Goal: Information Seeking & Learning: Learn about a topic

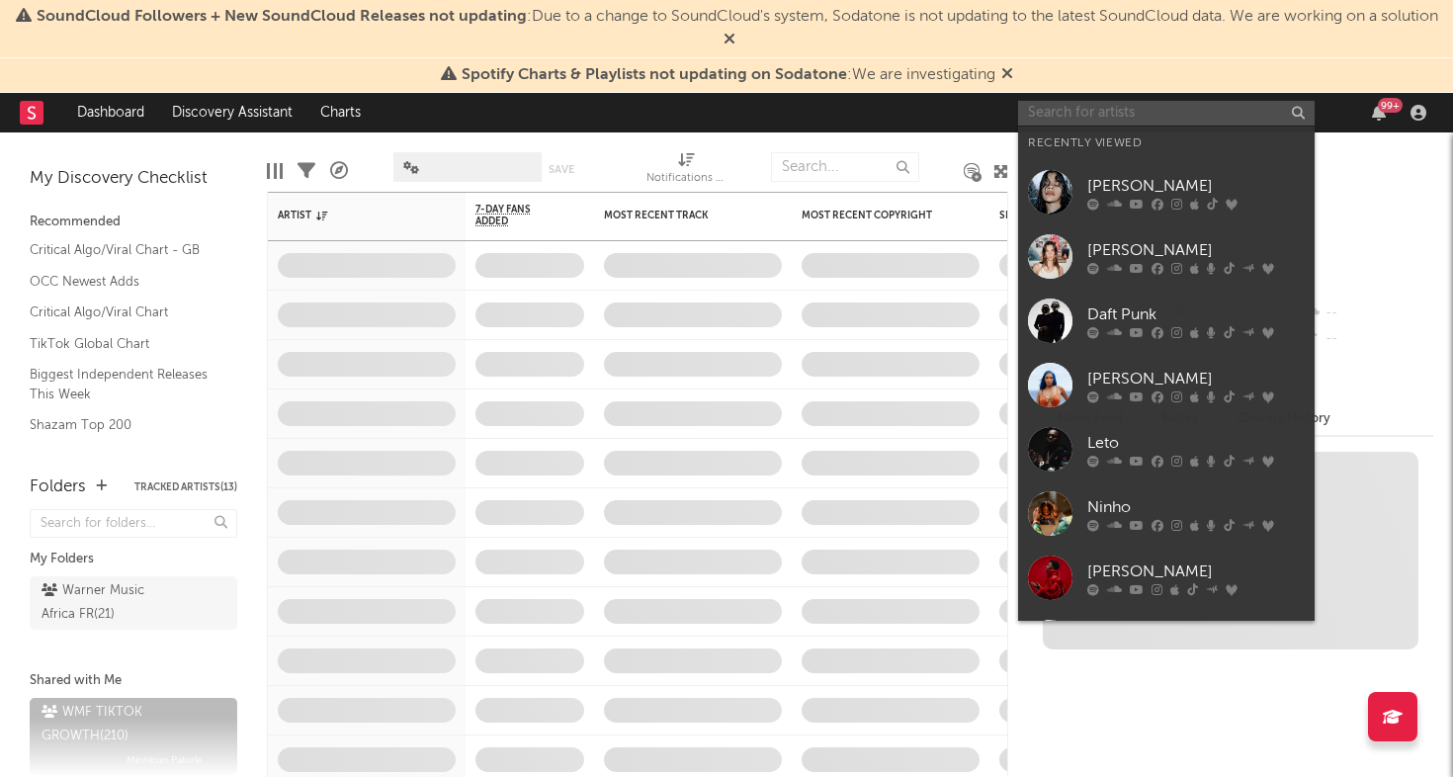
click at [1131, 117] on input "text" at bounding box center [1166, 113] width 296 height 25
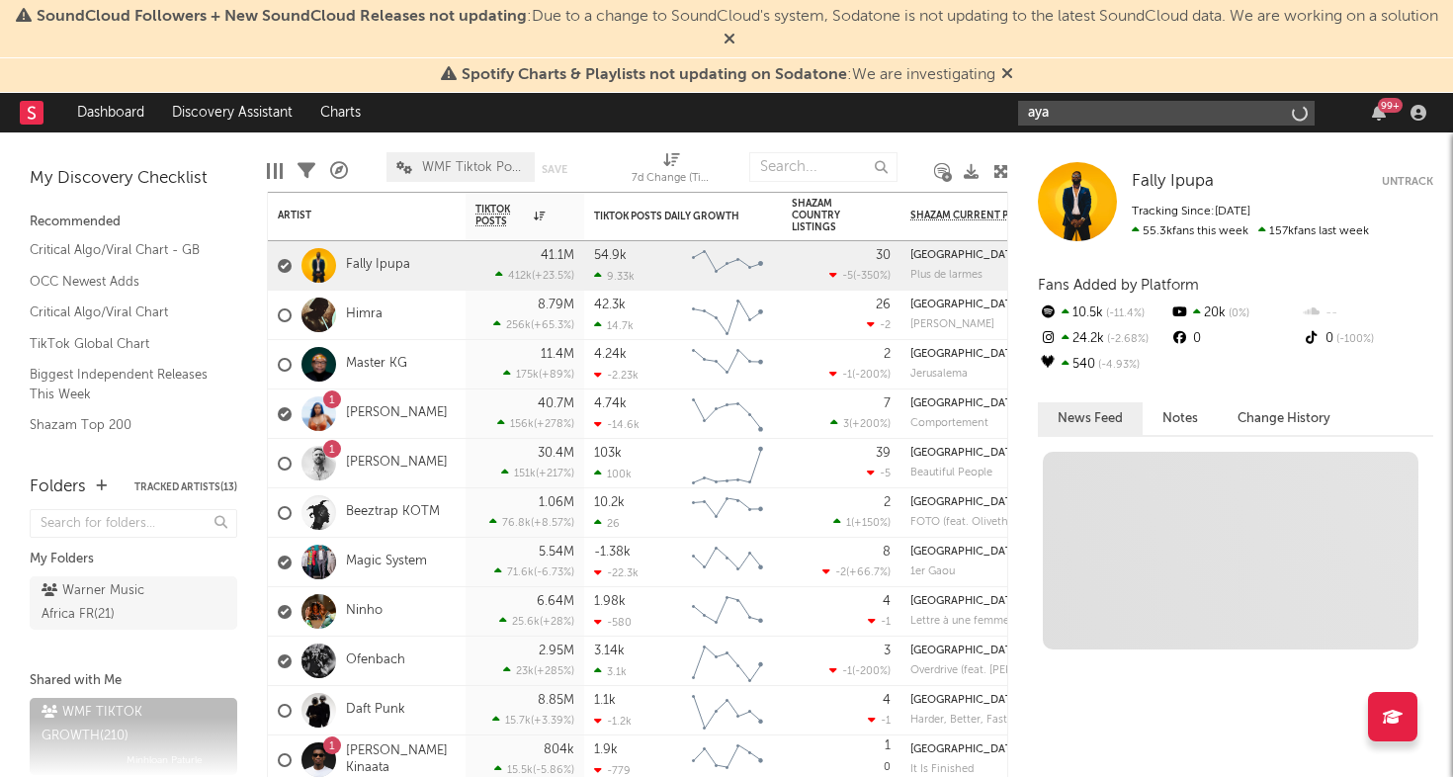
type input "aya"
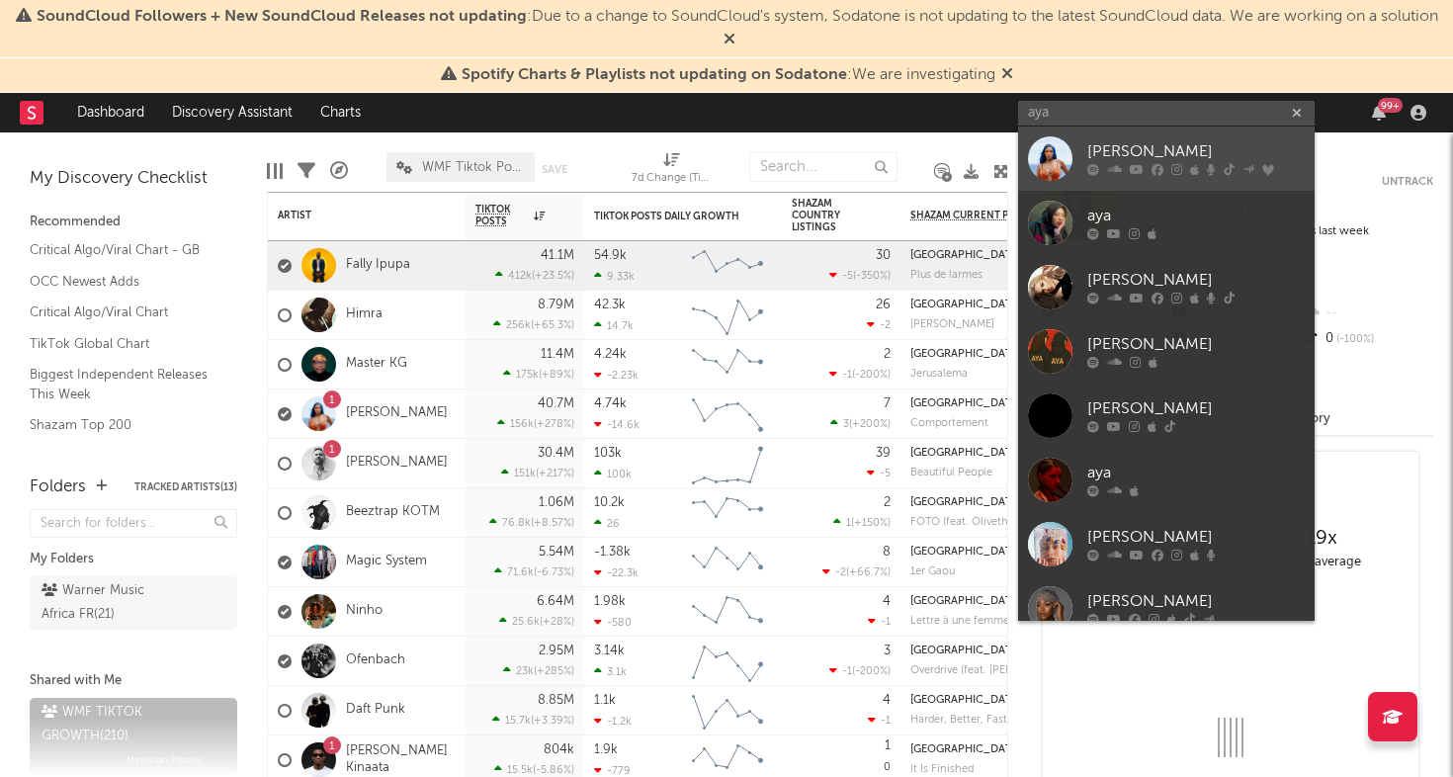
click at [1069, 155] on div at bounding box center [1050, 158] width 44 height 44
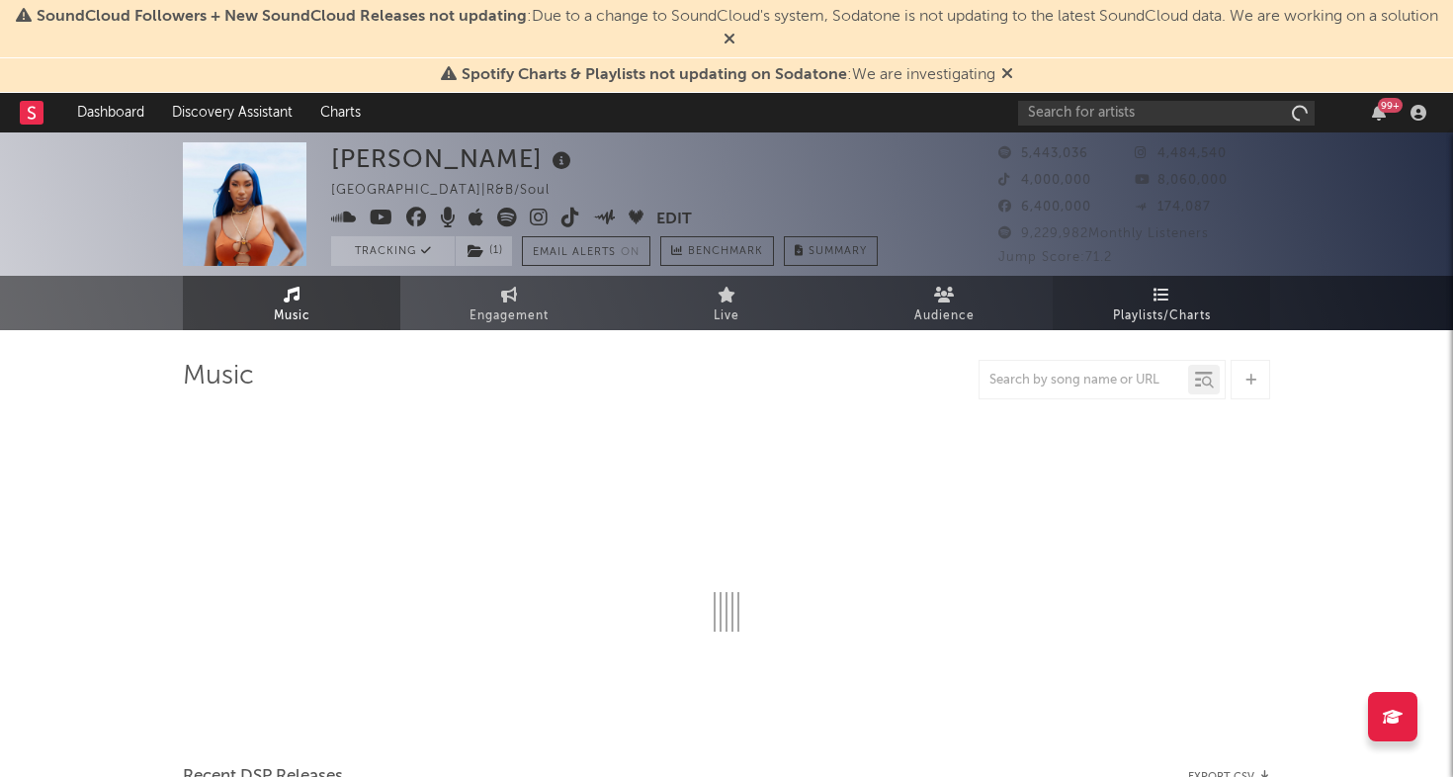
click at [1156, 309] on span "Playlists/Charts" at bounding box center [1162, 316] width 98 height 24
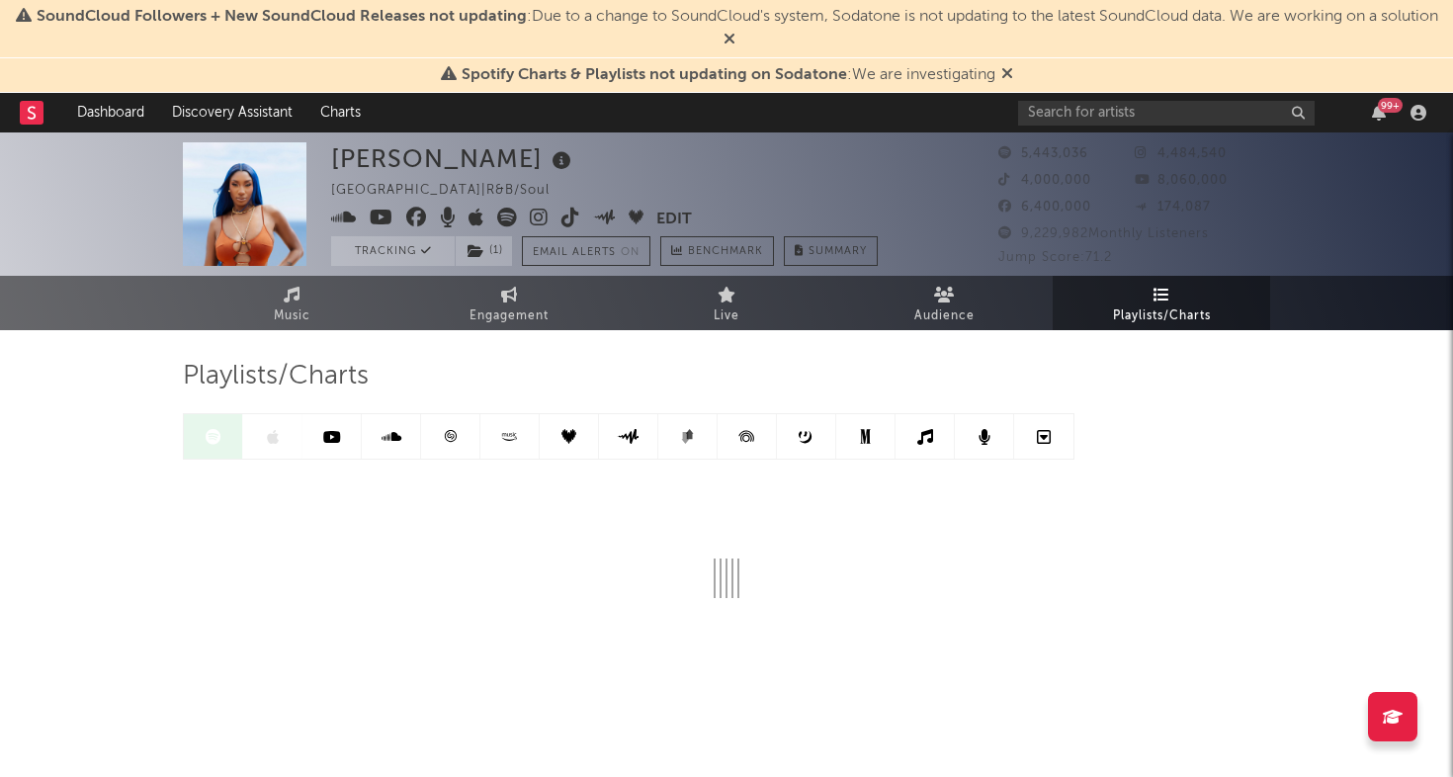
scroll to position [9, 0]
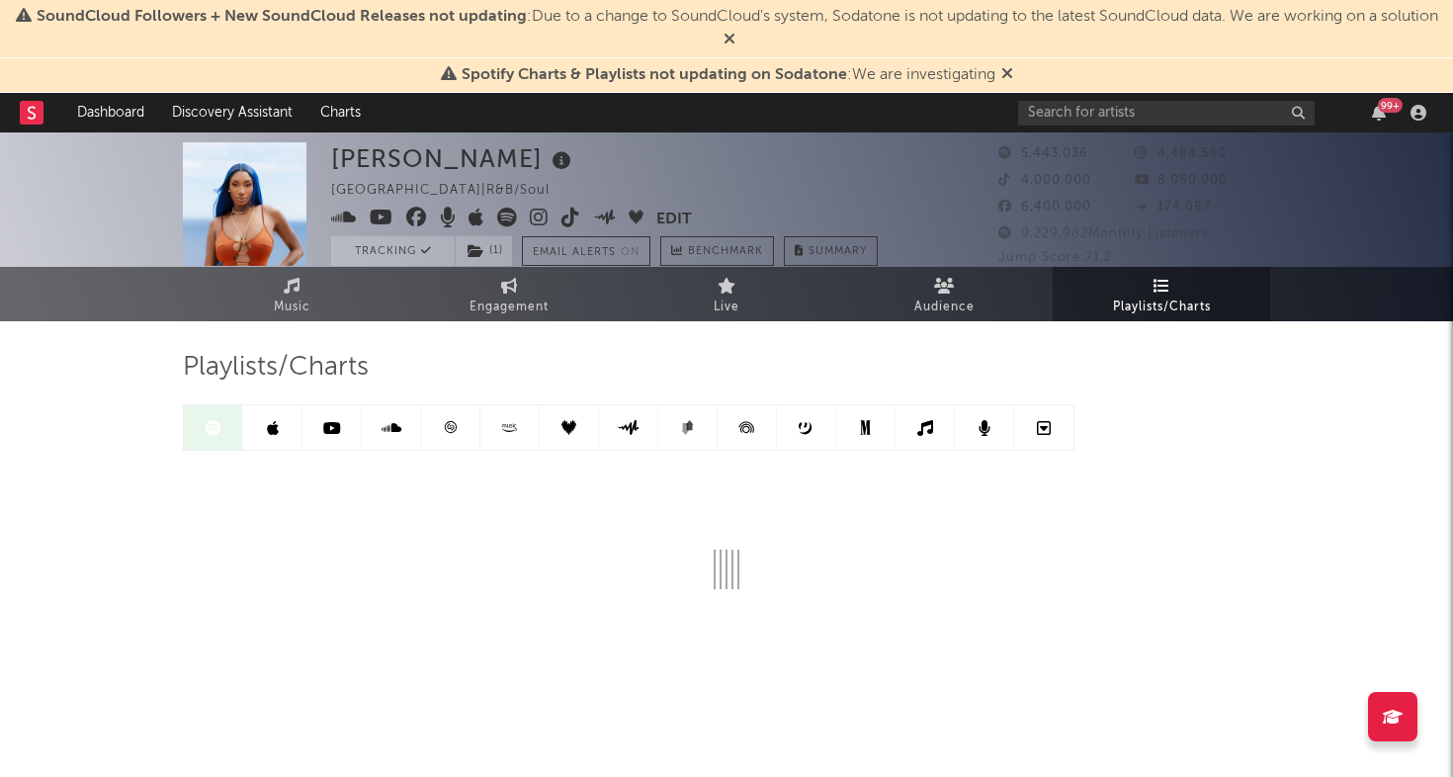
click at [275, 429] on icon at bounding box center [273, 428] width 12 height 16
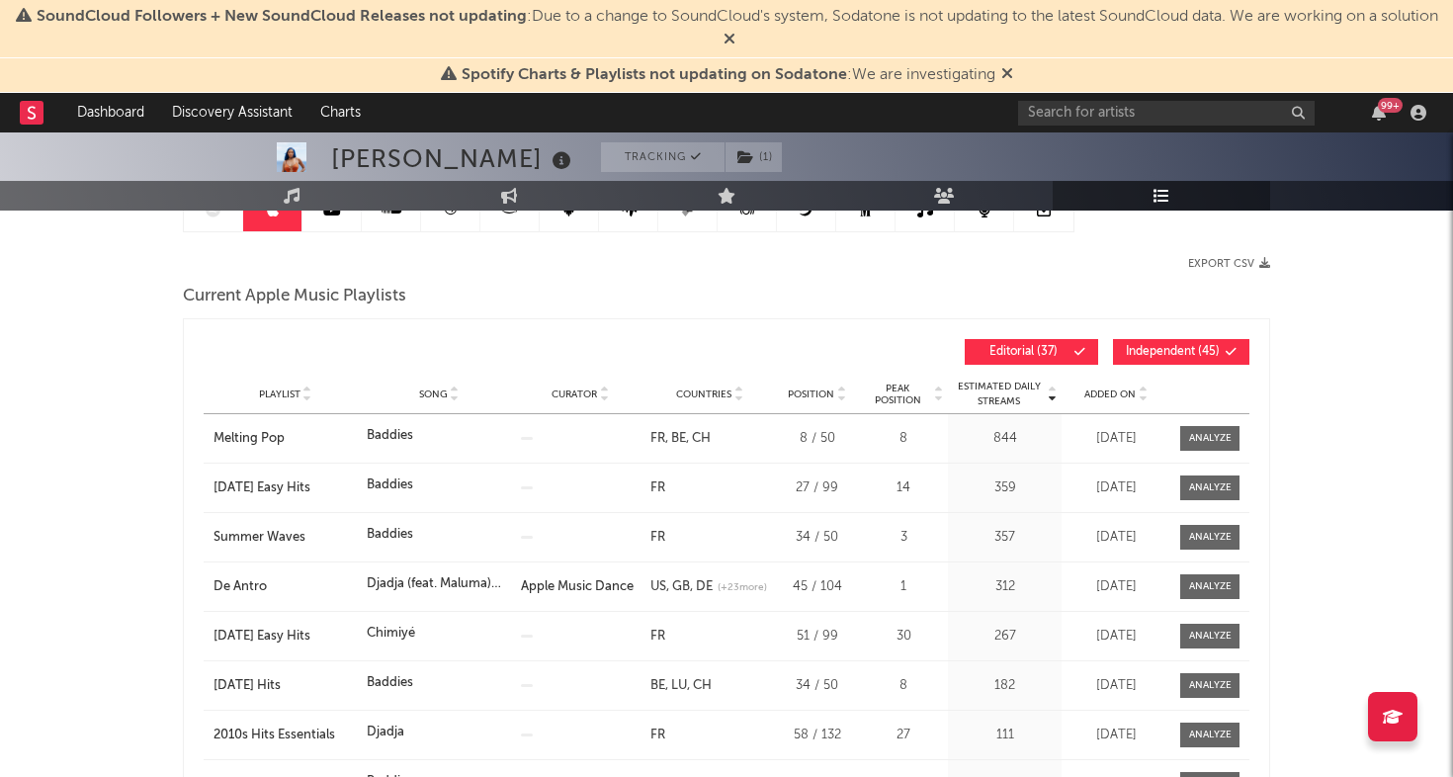
scroll to position [228, 0]
click at [1110, 391] on span "Added On" at bounding box center [1109, 393] width 51 height 12
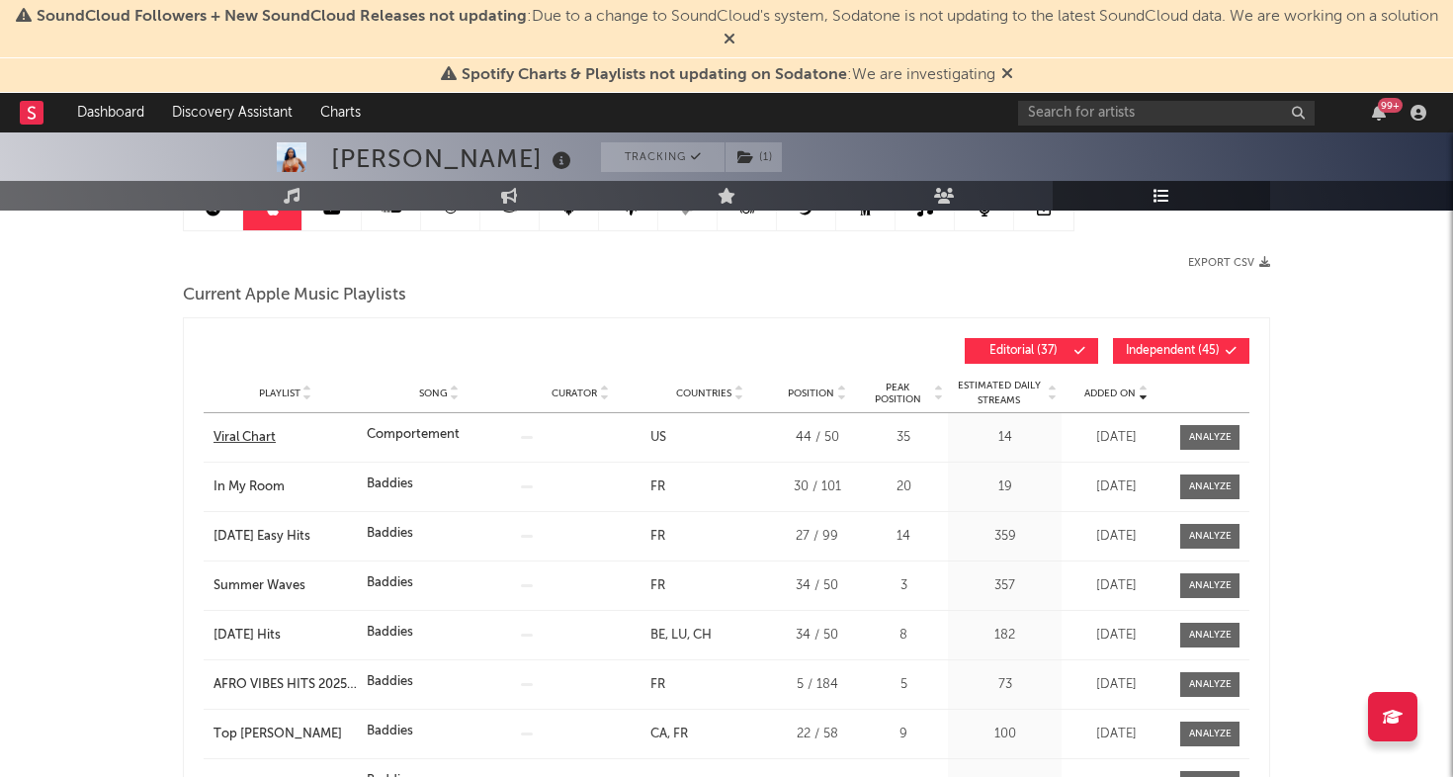
click at [250, 436] on div "Viral Chart" at bounding box center [284, 438] width 143 height 20
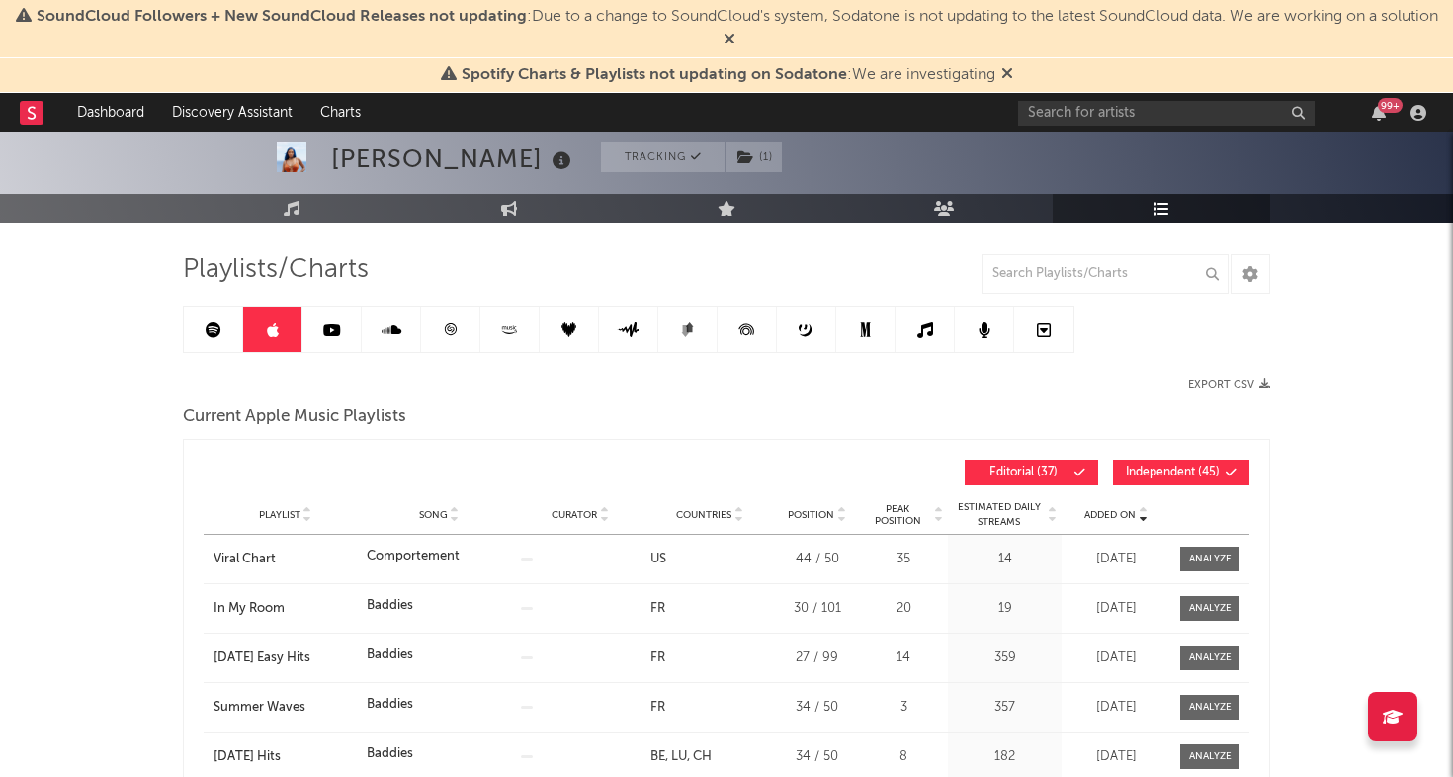
scroll to position [70, 0]
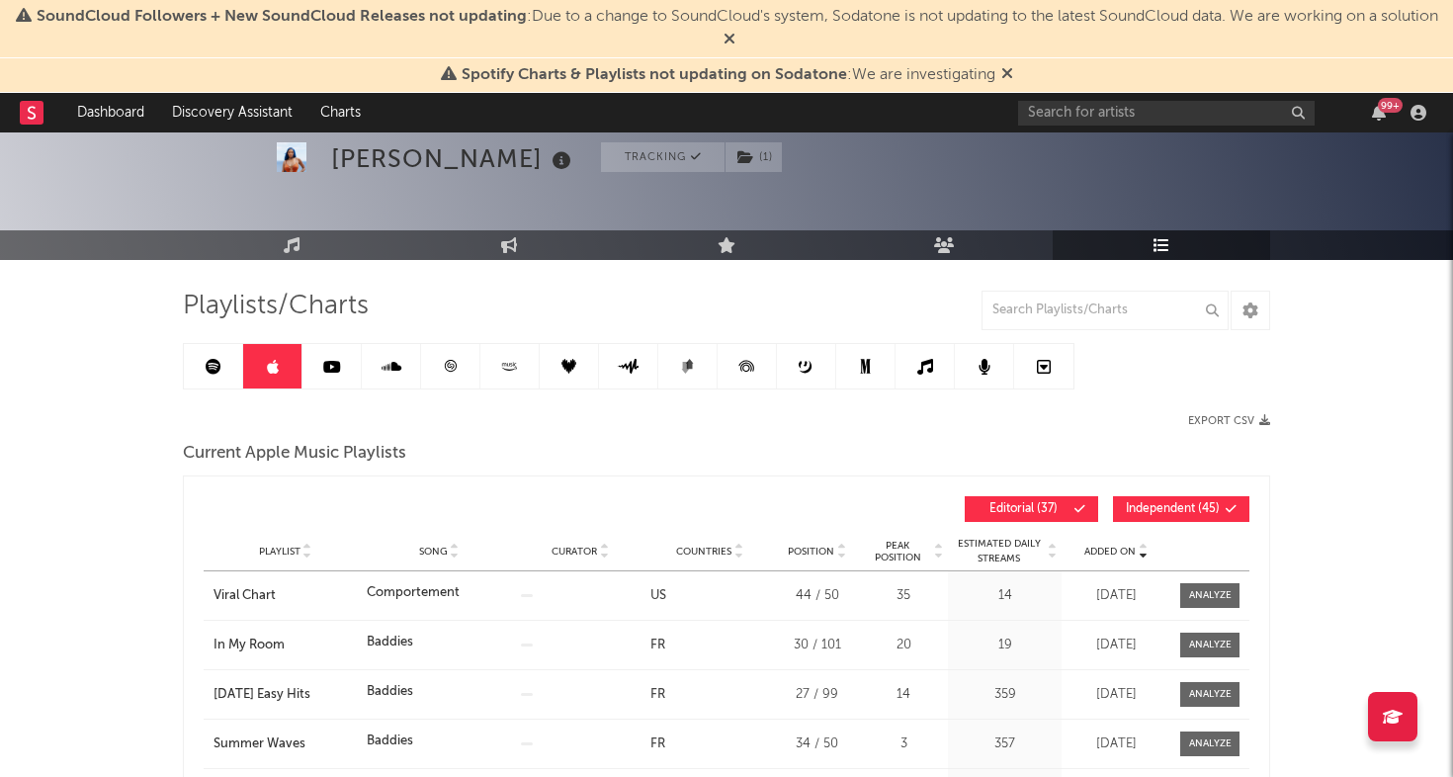
click at [438, 379] on link at bounding box center [450, 366] width 59 height 44
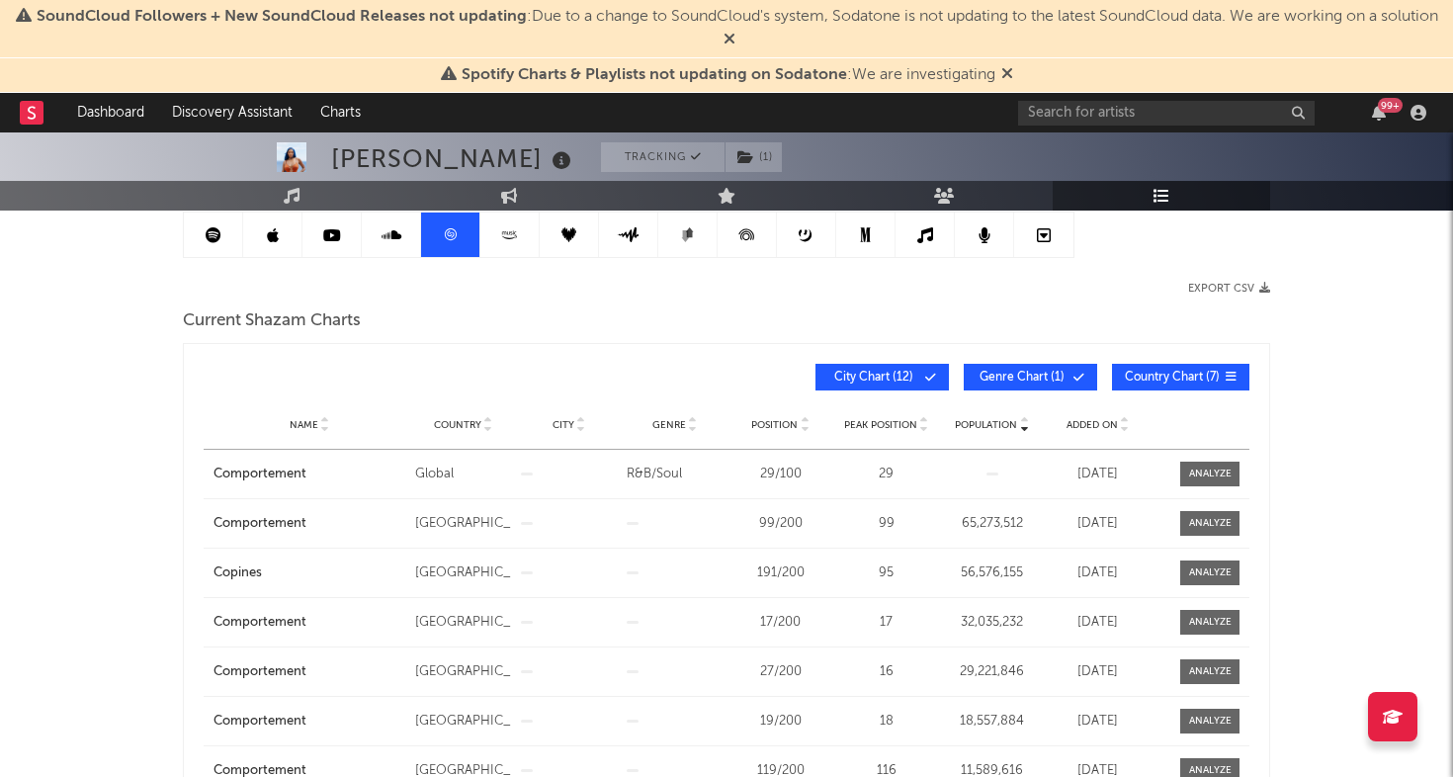
scroll to position [203, 0]
click at [1093, 425] on span "Added On" at bounding box center [1091, 424] width 51 height 12
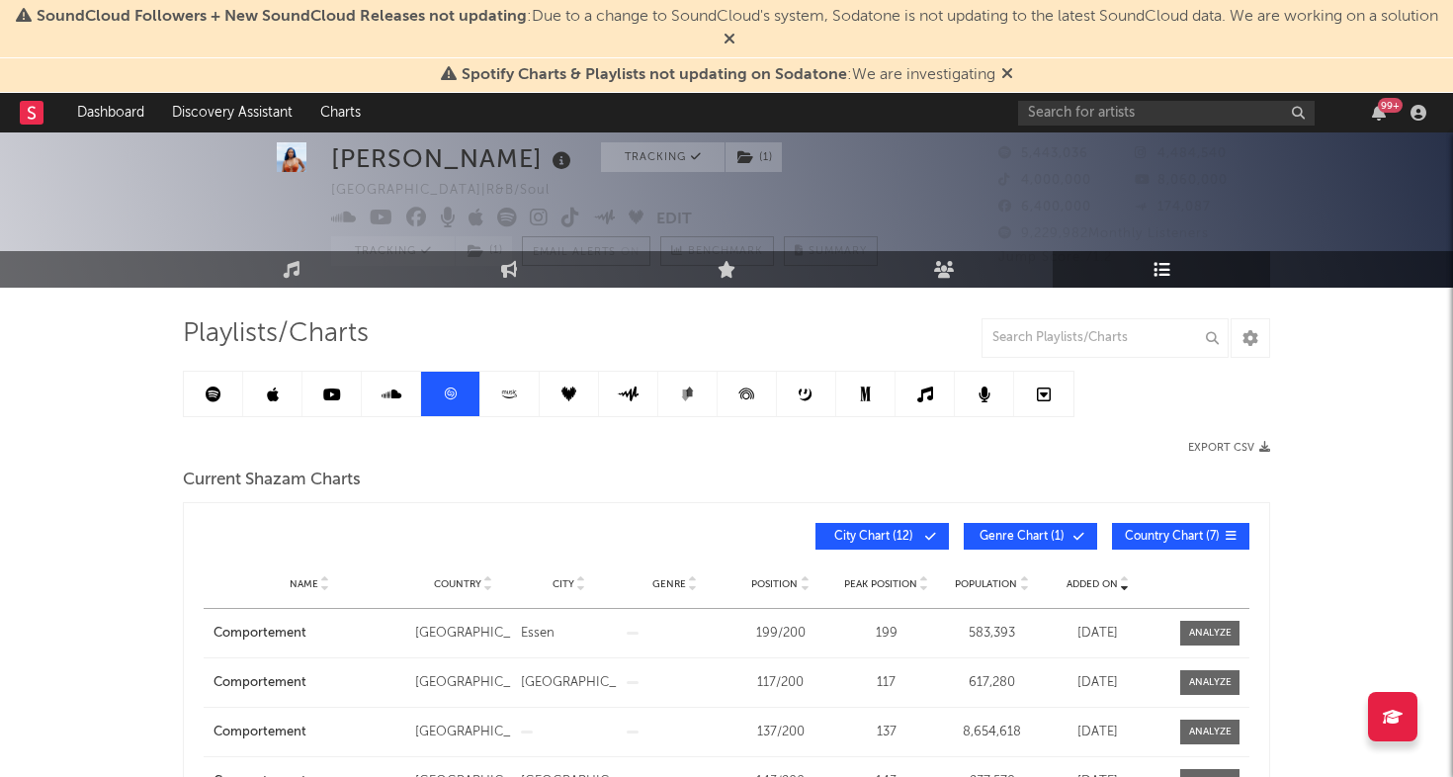
scroll to position [37, 0]
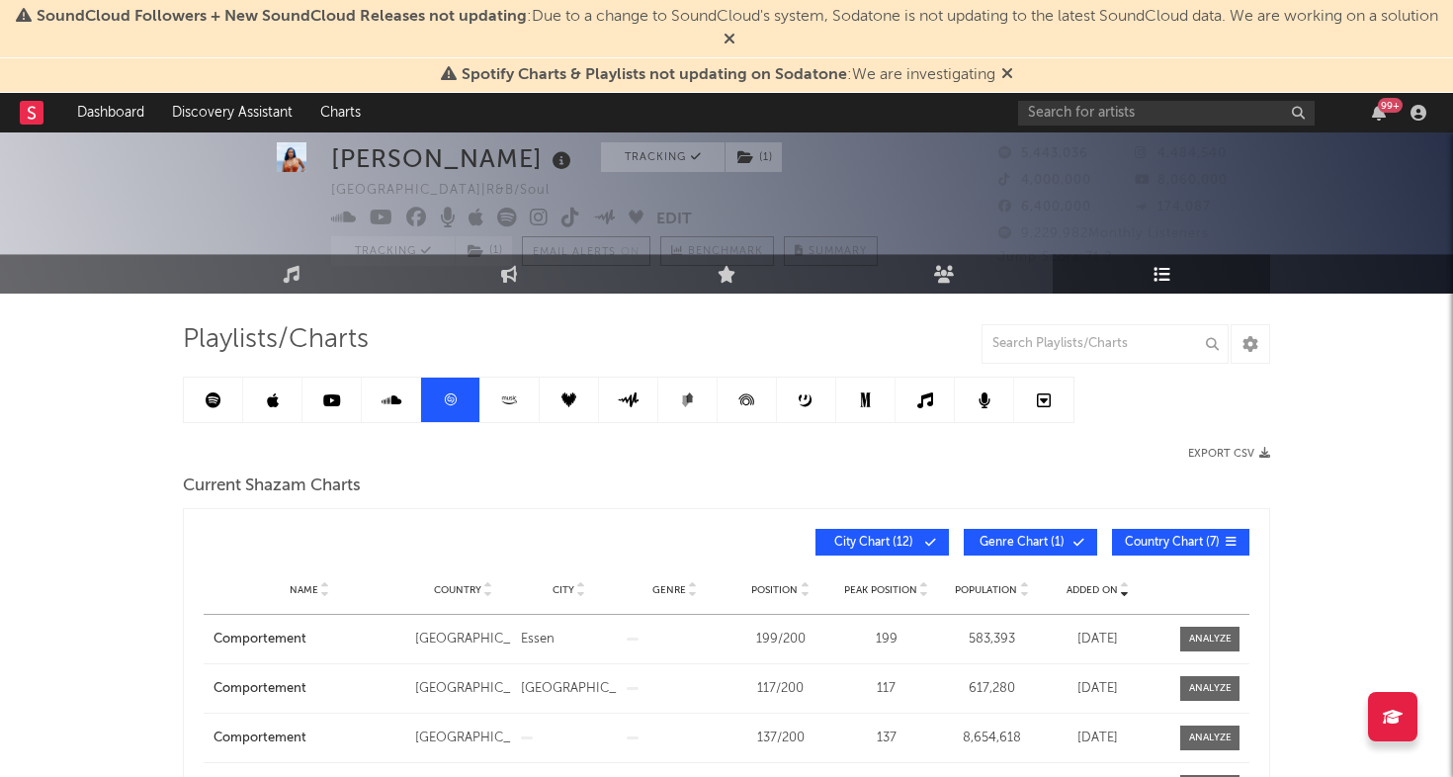
click at [268, 398] on icon at bounding box center [273, 400] width 12 height 16
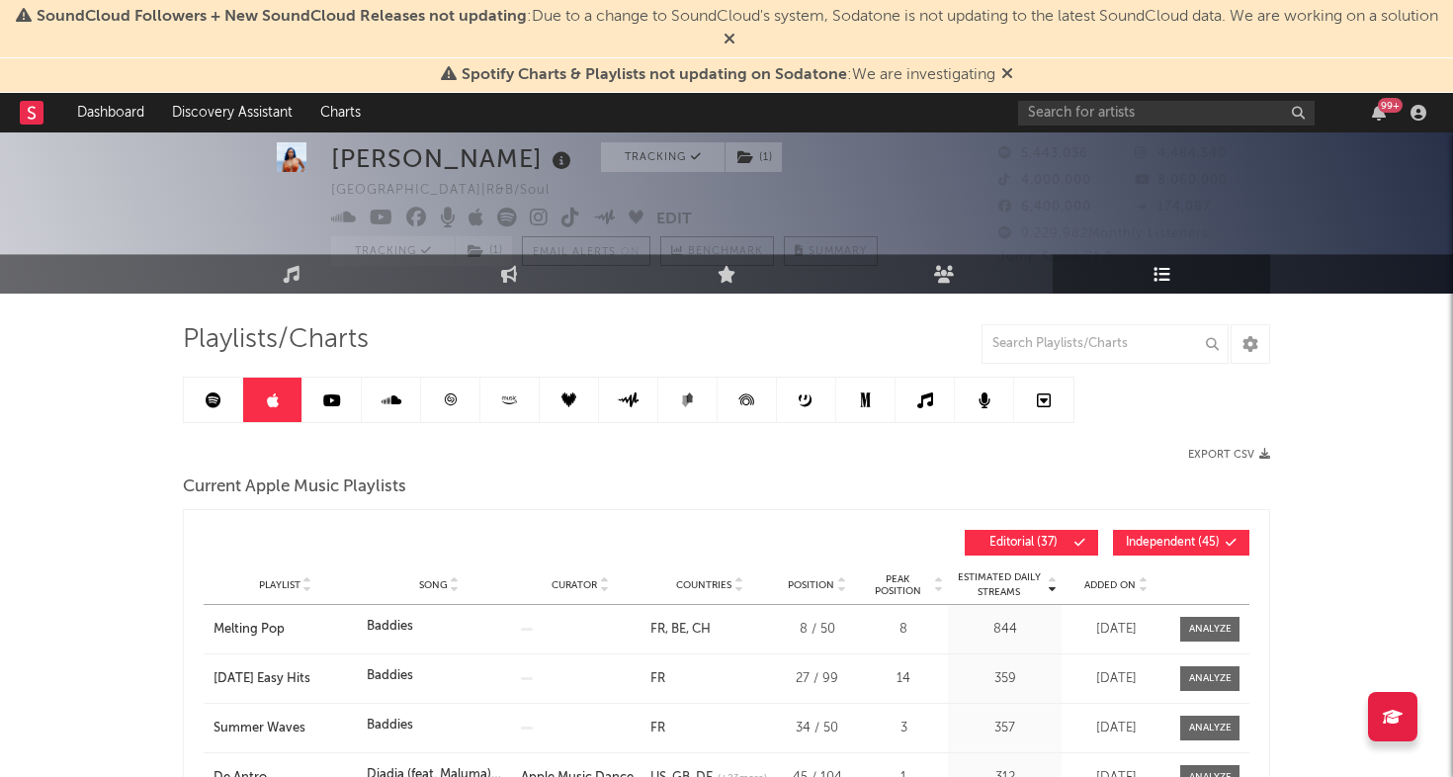
click at [1113, 583] on span "Added On" at bounding box center [1109, 585] width 51 height 12
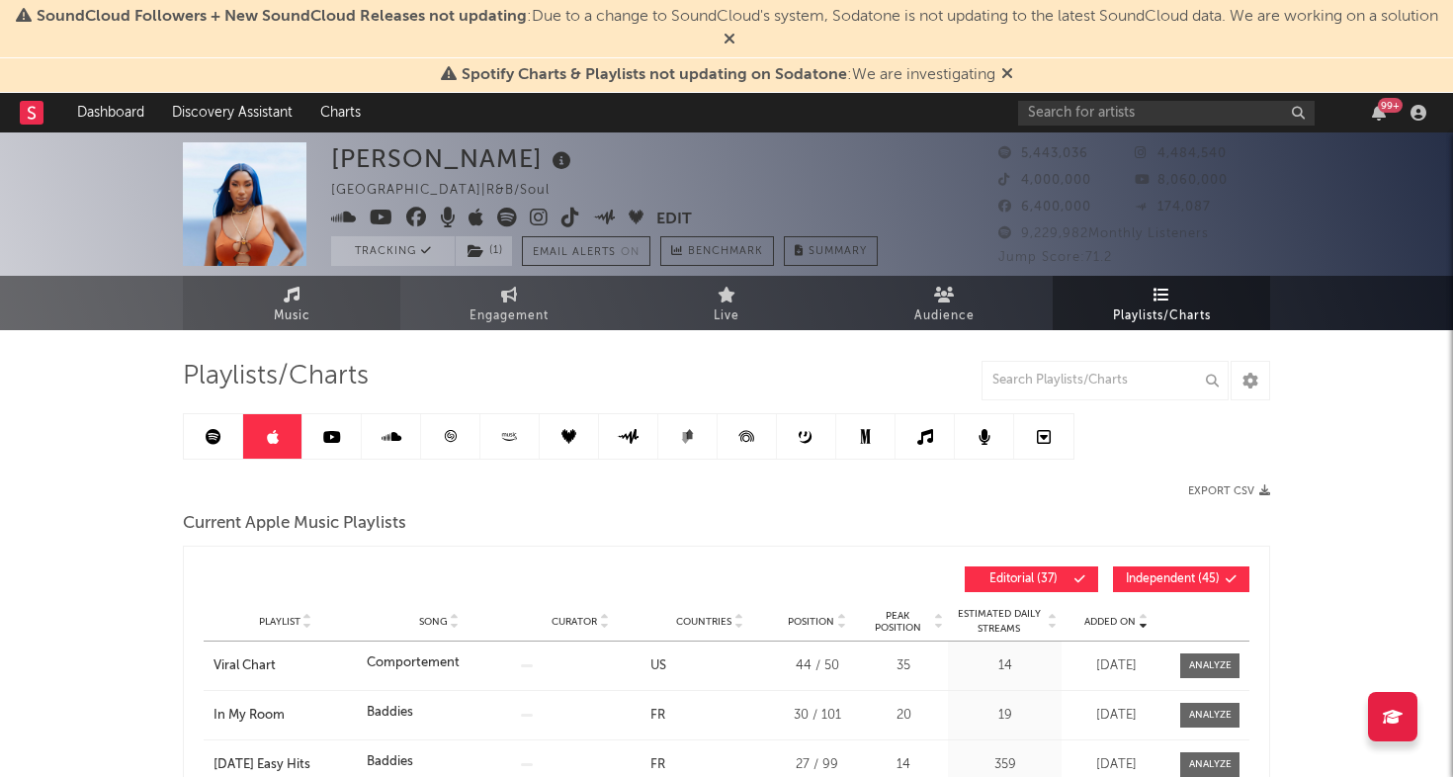
click at [297, 297] on icon at bounding box center [292, 295] width 17 height 16
select select "6m"
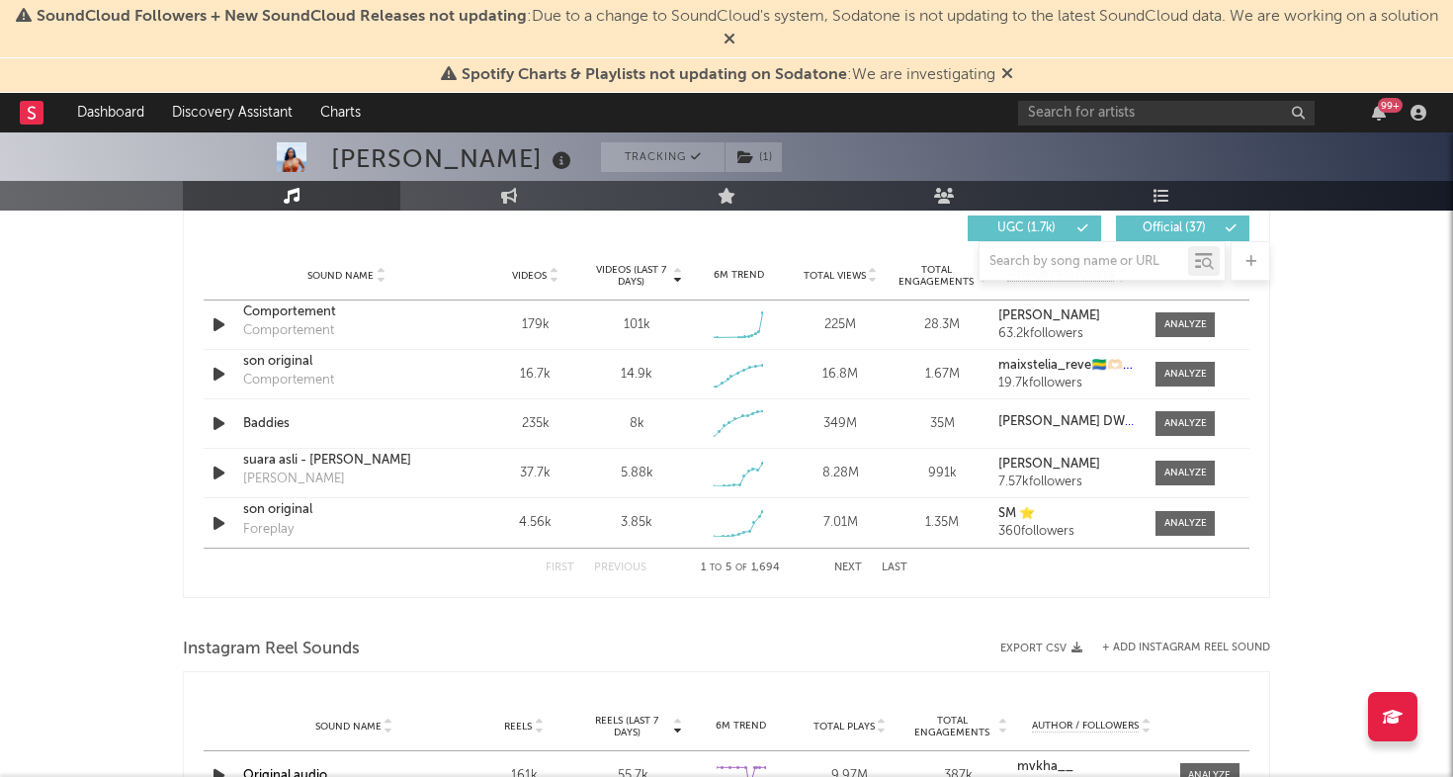
scroll to position [1206, 0]
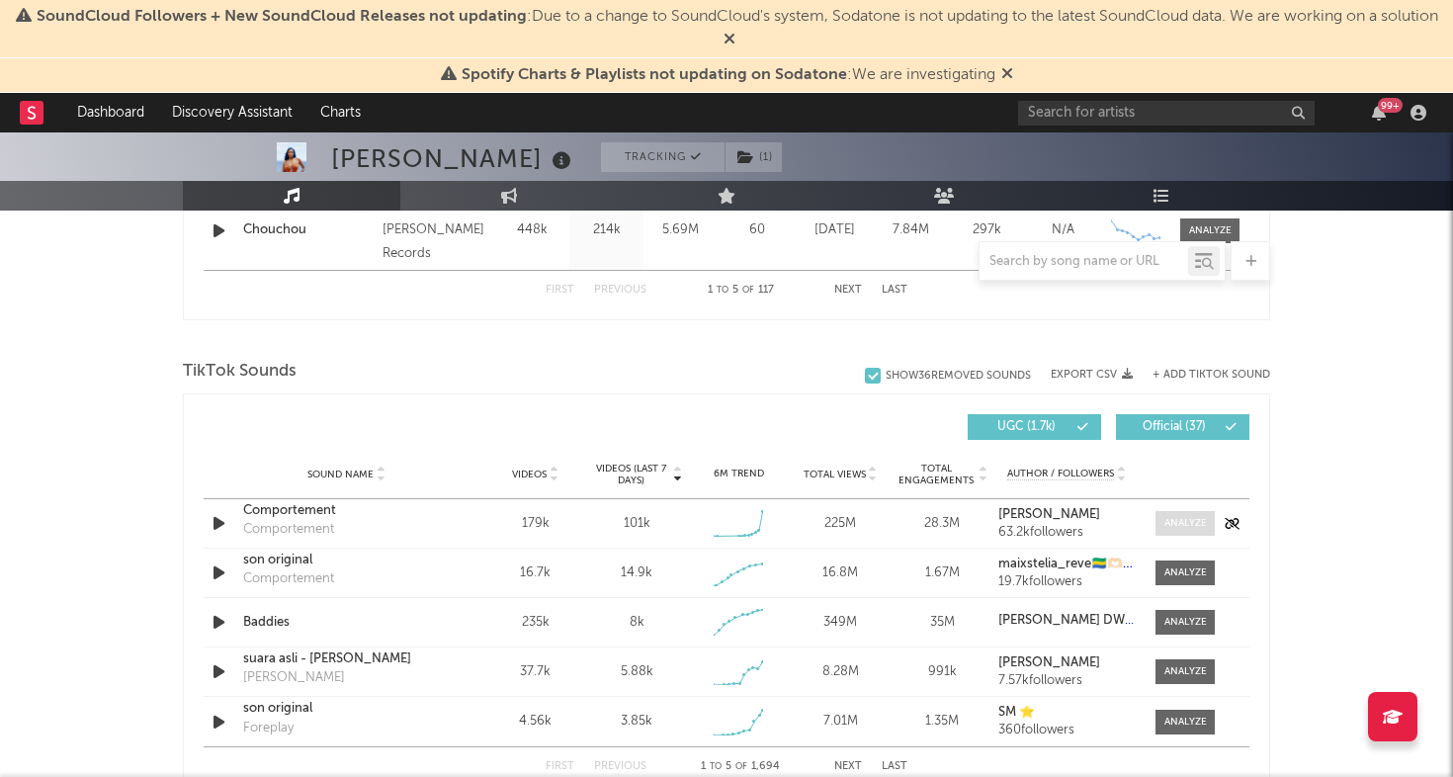
click at [1183, 518] on div at bounding box center [1185, 523] width 42 height 15
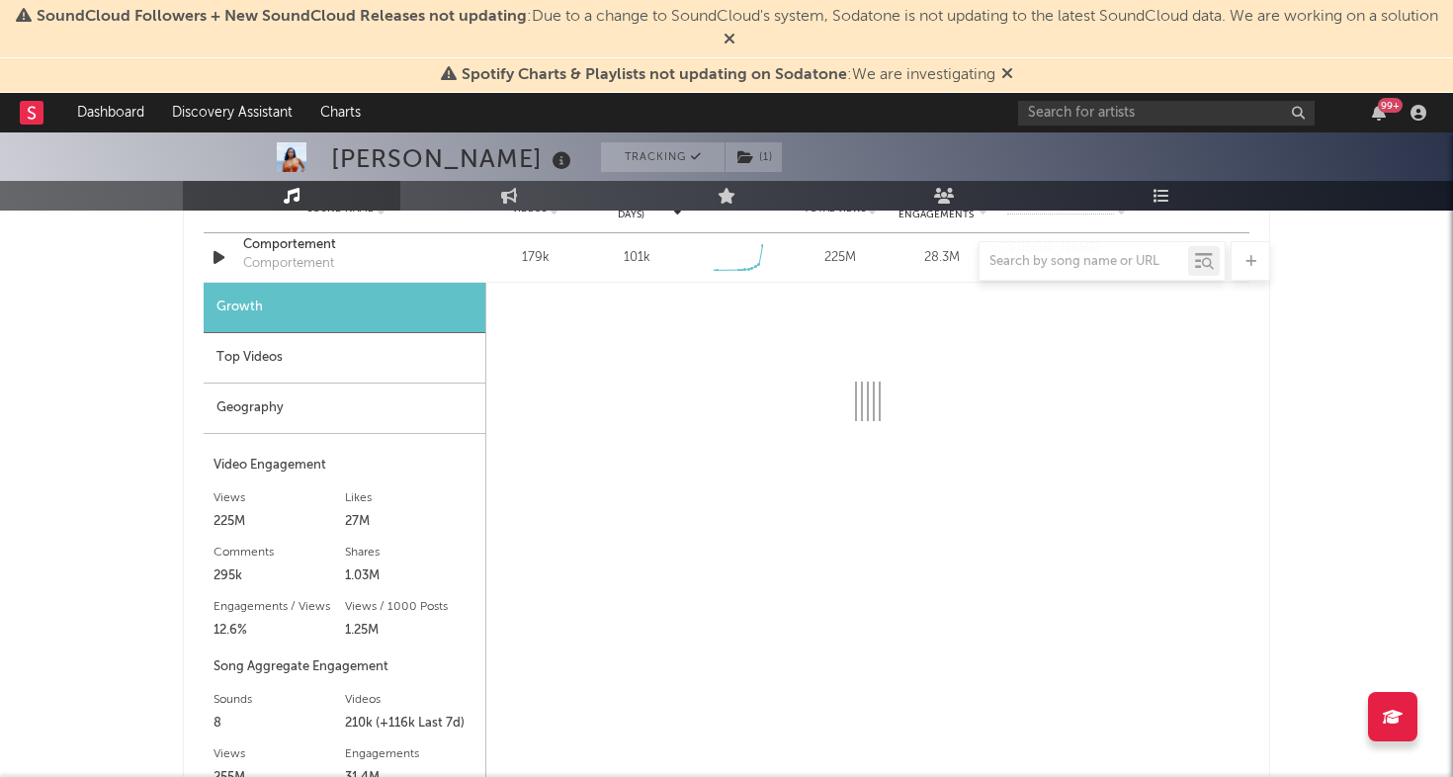
scroll to position [1473, 0]
click at [338, 397] on div "Geography" at bounding box center [345, 406] width 282 height 50
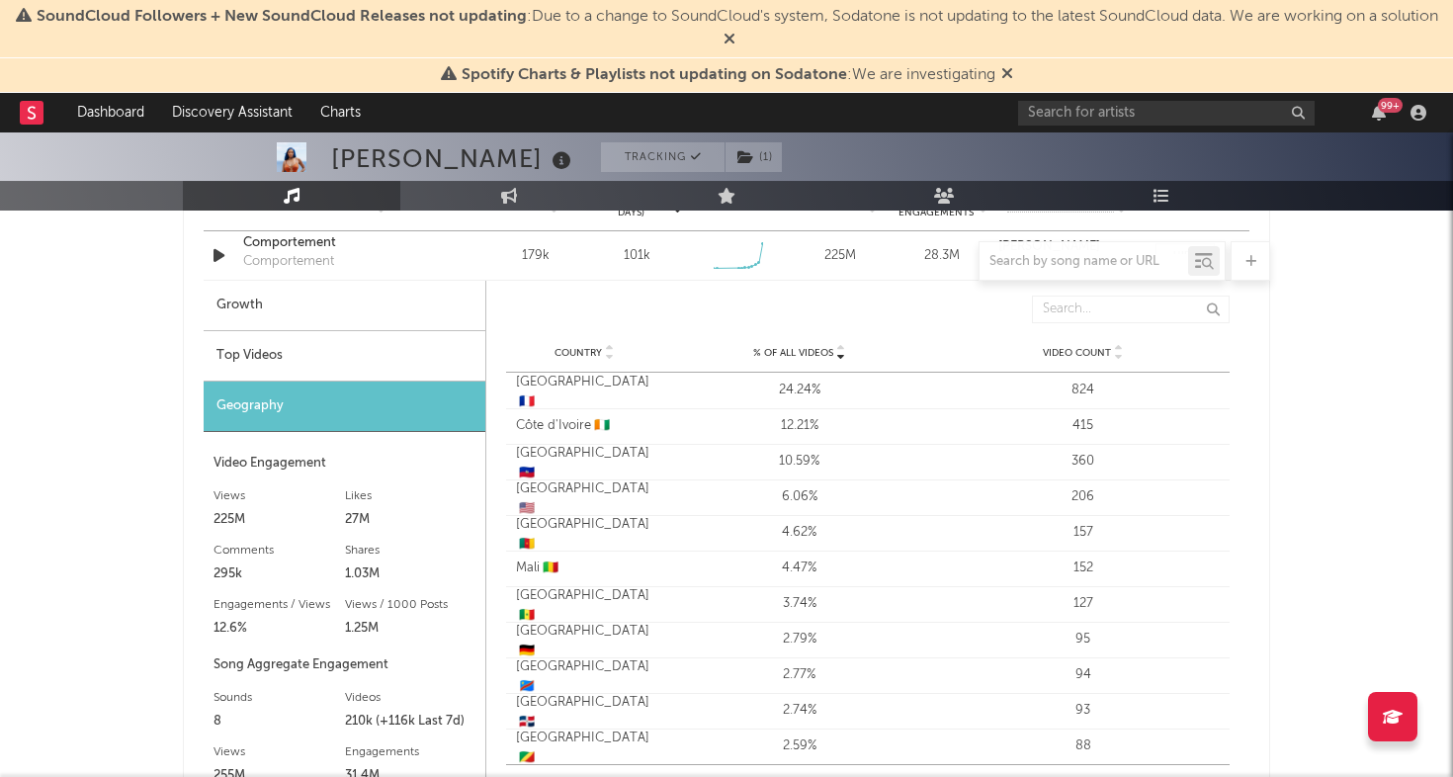
click at [395, 365] on div "Top Videos" at bounding box center [345, 356] width 282 height 50
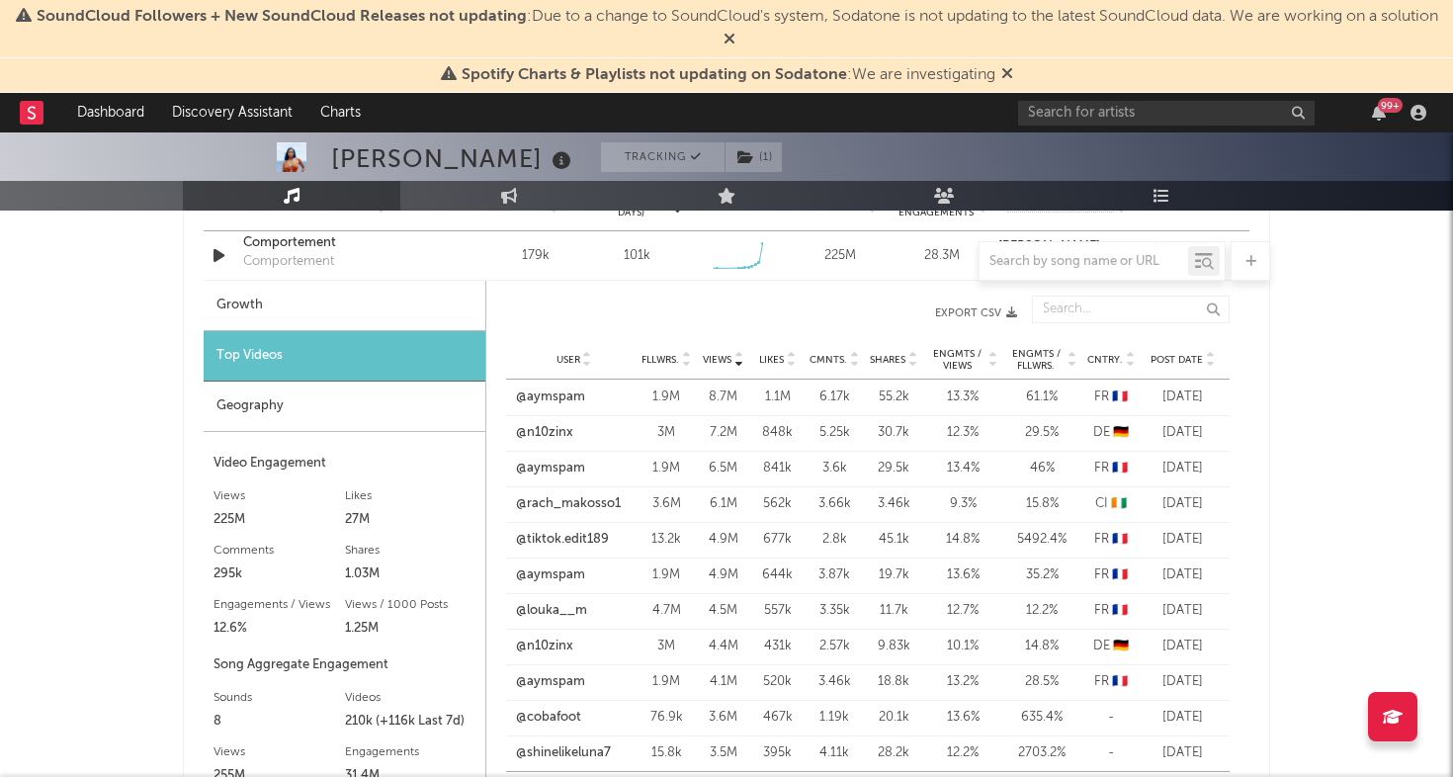
click at [1170, 354] on span "Post Date" at bounding box center [1176, 360] width 52 height 12
click at [1110, 352] on div "Cntry." at bounding box center [1110, 359] width 49 height 15
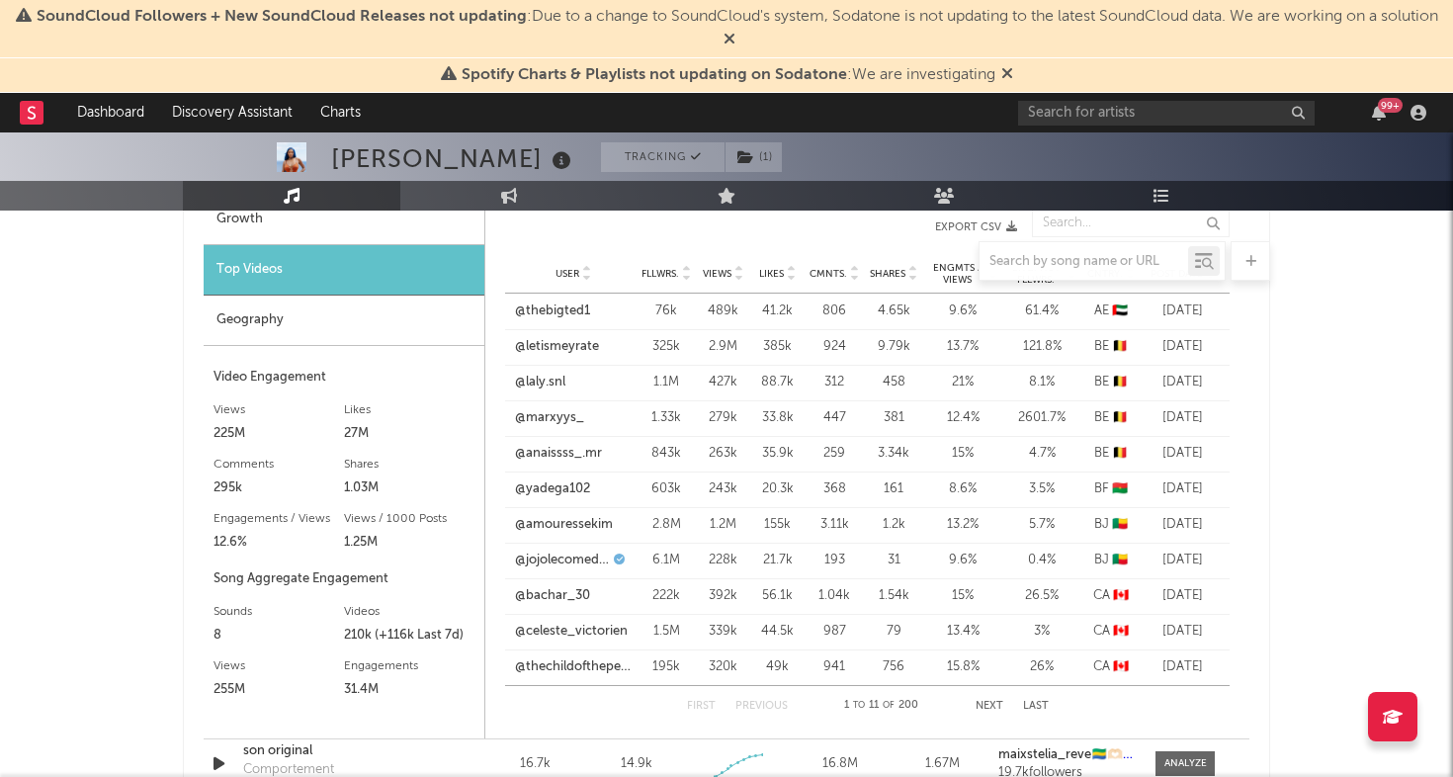
scroll to position [1561, 0]
click at [993, 699] on button "Next" at bounding box center [989, 704] width 28 height 11
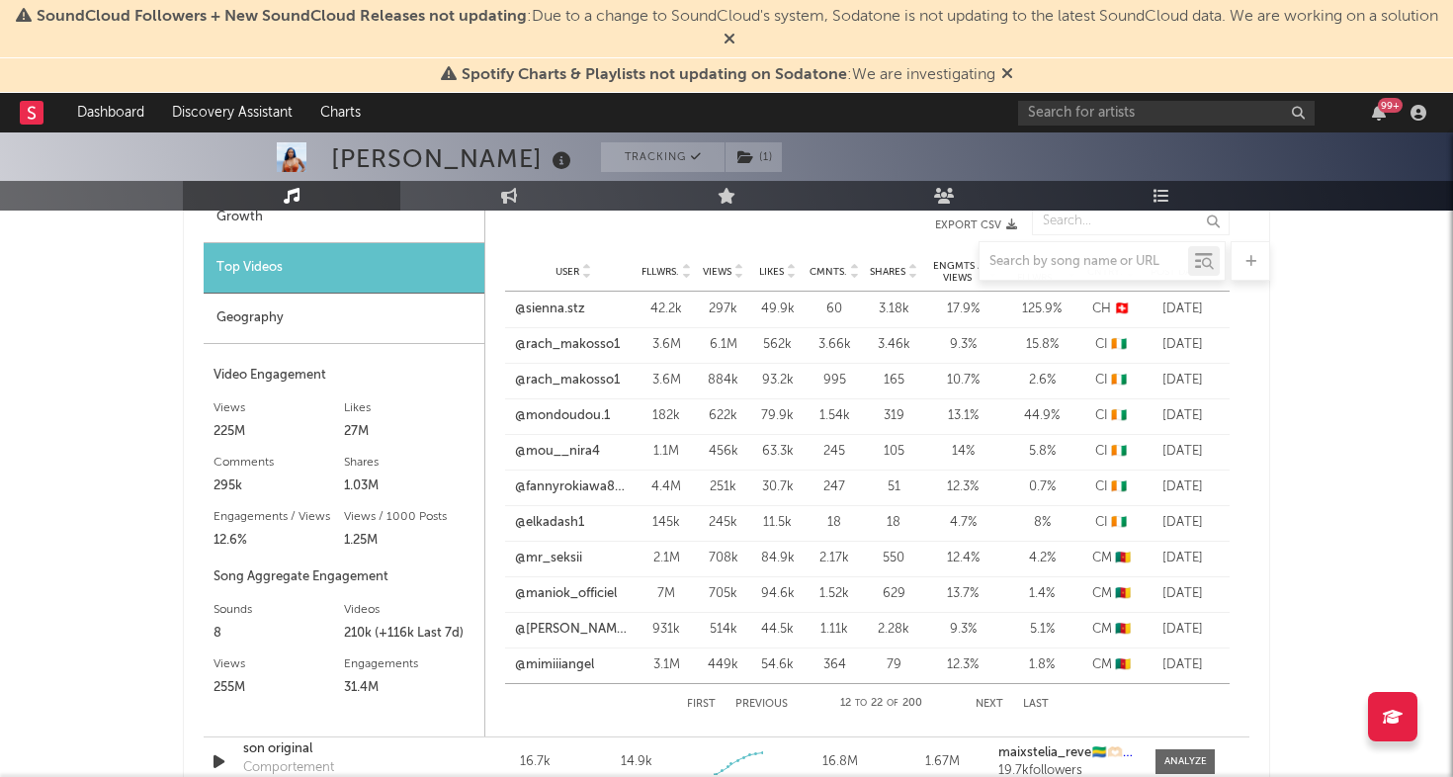
click at [993, 699] on button "Next" at bounding box center [989, 704] width 28 height 11
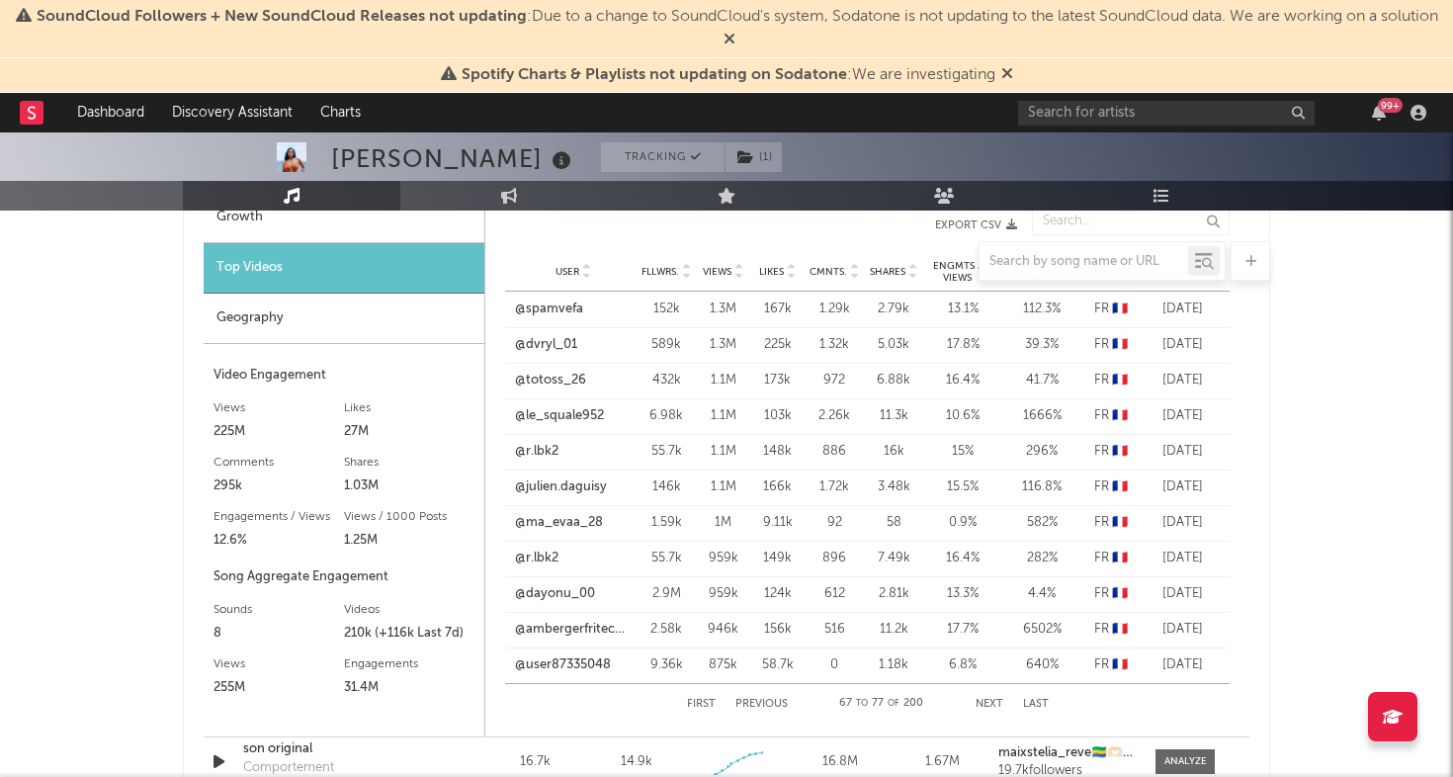
click at [993, 699] on button "Next" at bounding box center [989, 704] width 28 height 11
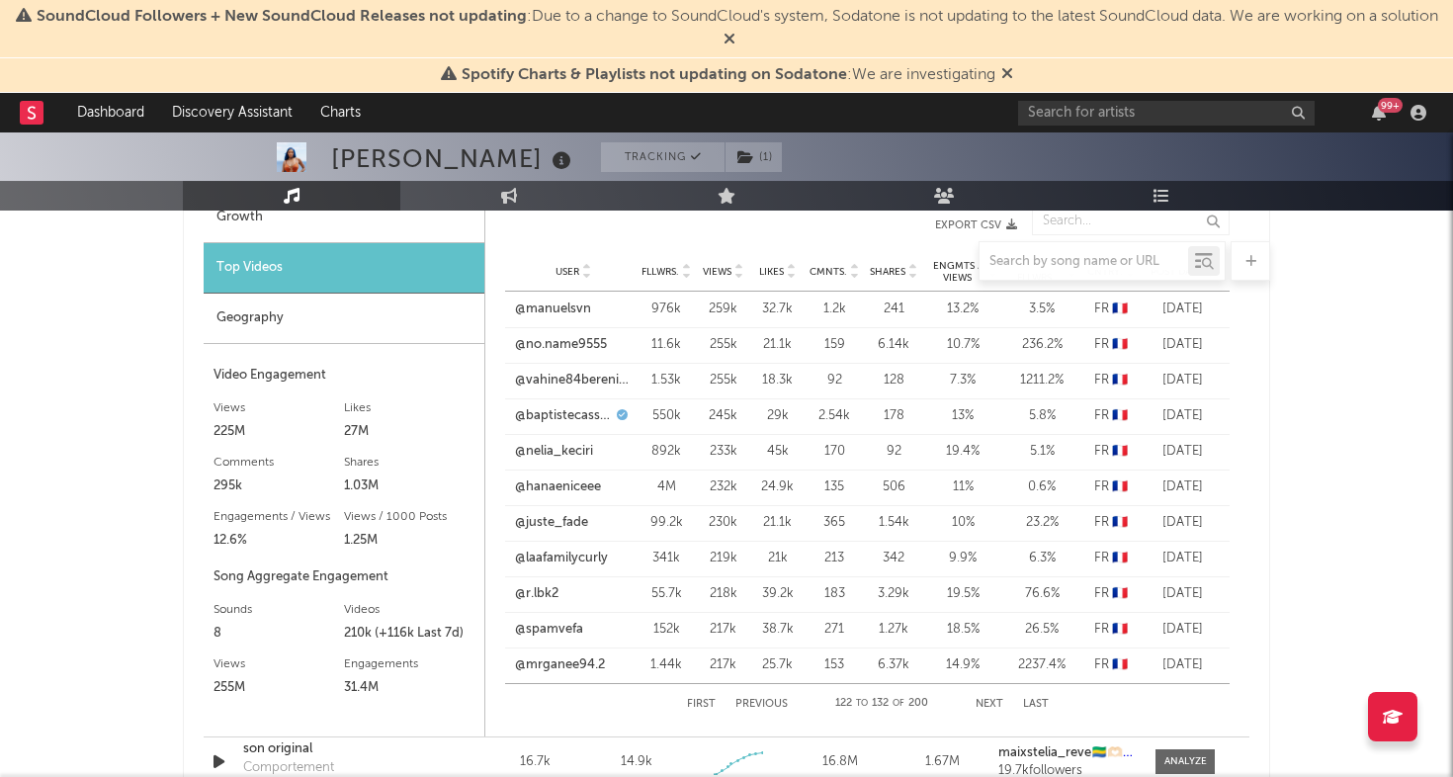
click at [993, 699] on button "Next" at bounding box center [989, 704] width 28 height 11
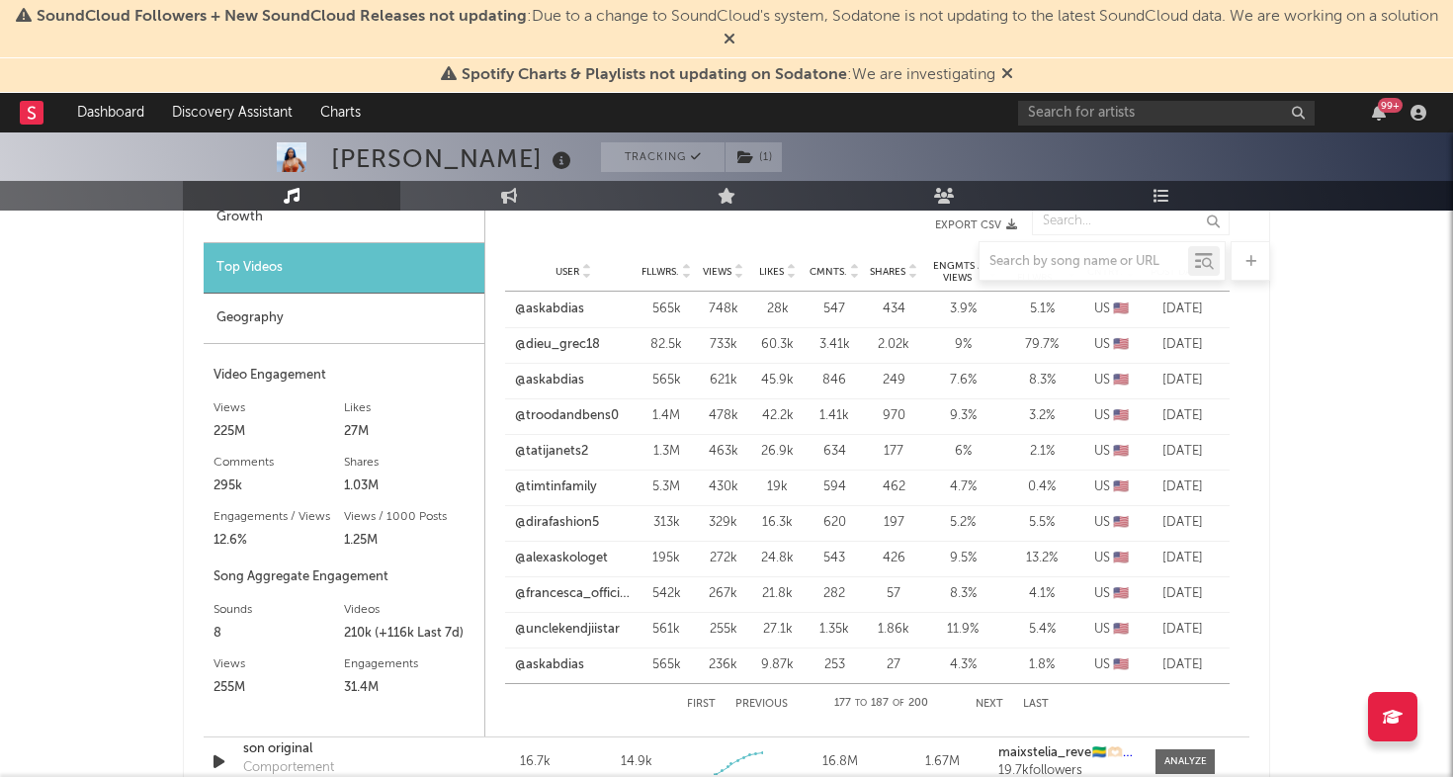
click at [993, 699] on button "Next" at bounding box center [989, 704] width 28 height 11
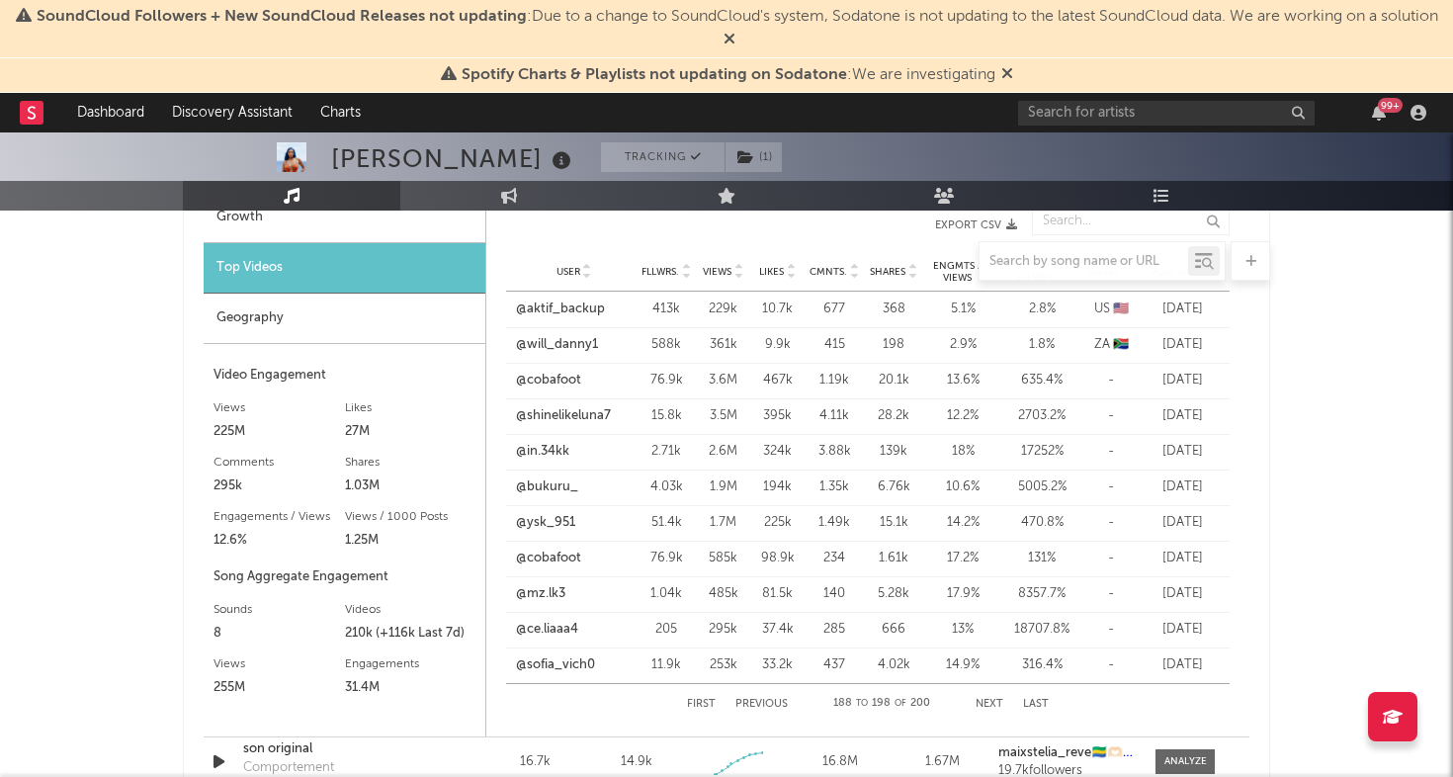
click at [777, 707] on button "Previous" at bounding box center [761, 704] width 52 height 11
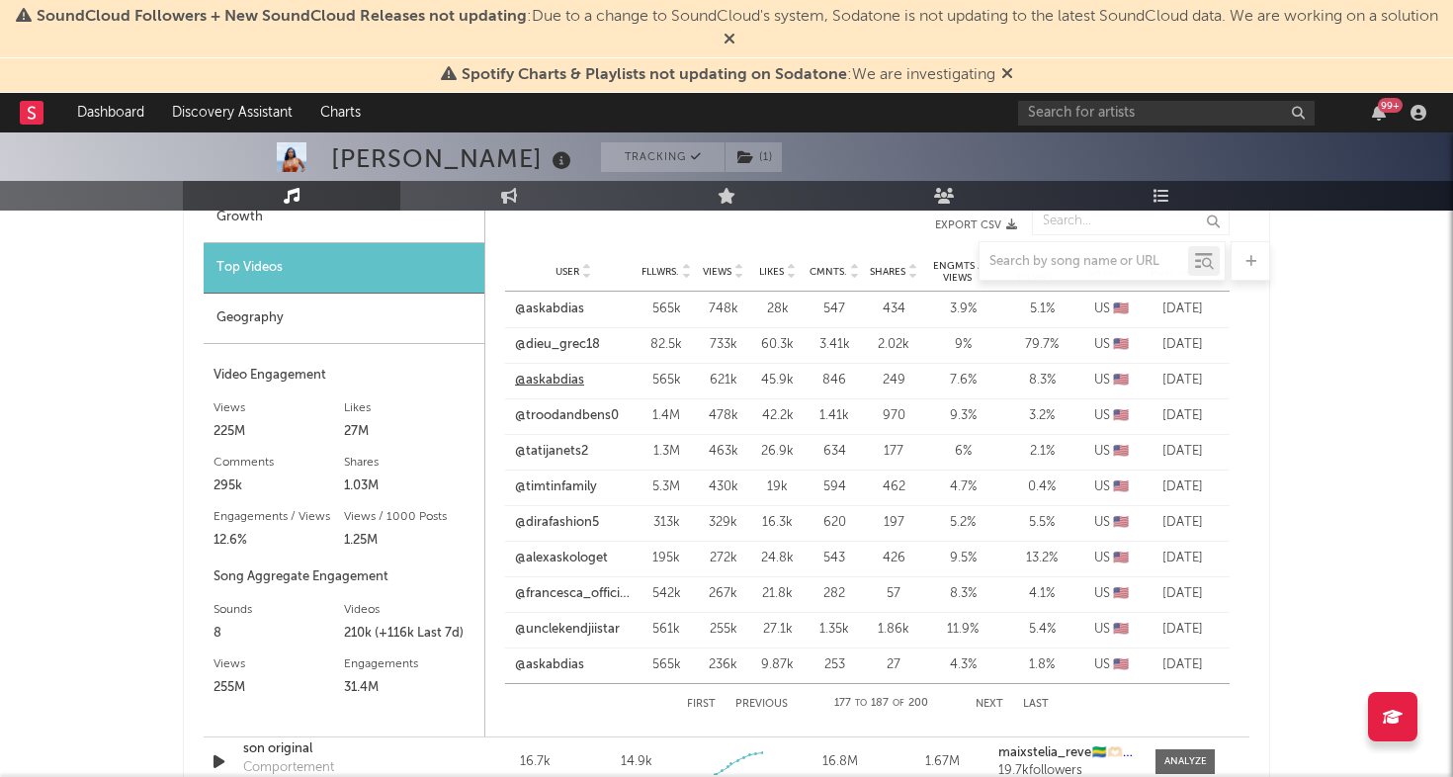
click at [554, 383] on link "@askabdias" at bounding box center [549, 381] width 69 height 20
click at [573, 412] on link "@troodandbens0" at bounding box center [567, 416] width 104 height 20
click at [540, 488] on link "@timtinfamily" at bounding box center [556, 487] width 82 height 20
click at [566, 591] on link "@francesca_official2" at bounding box center [573, 594] width 117 height 20
click at [565, 590] on link "@francesca_official2" at bounding box center [573, 594] width 117 height 20
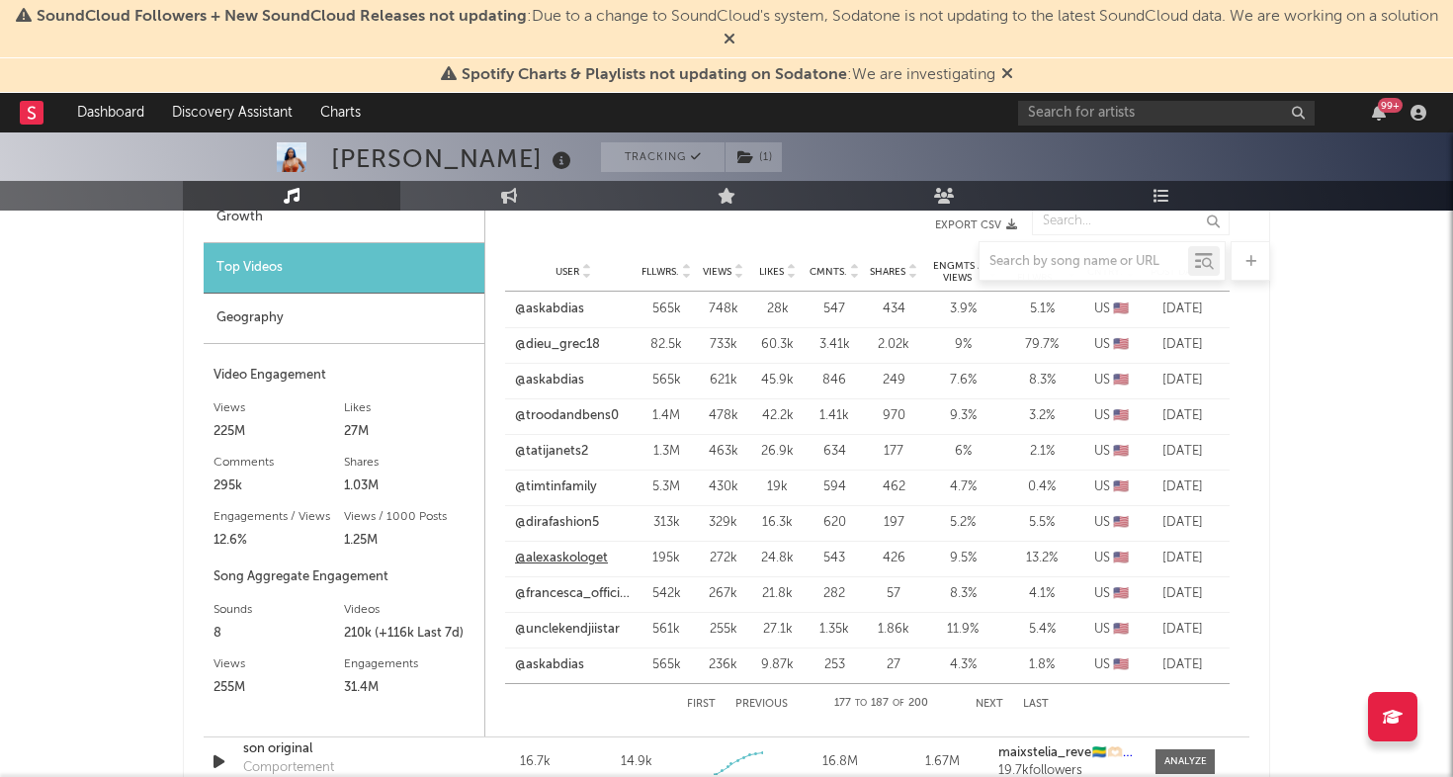
click at [567, 557] on link "@alexaskologet" at bounding box center [561, 558] width 93 height 20
click at [541, 664] on link "@askabdias" at bounding box center [549, 665] width 69 height 20
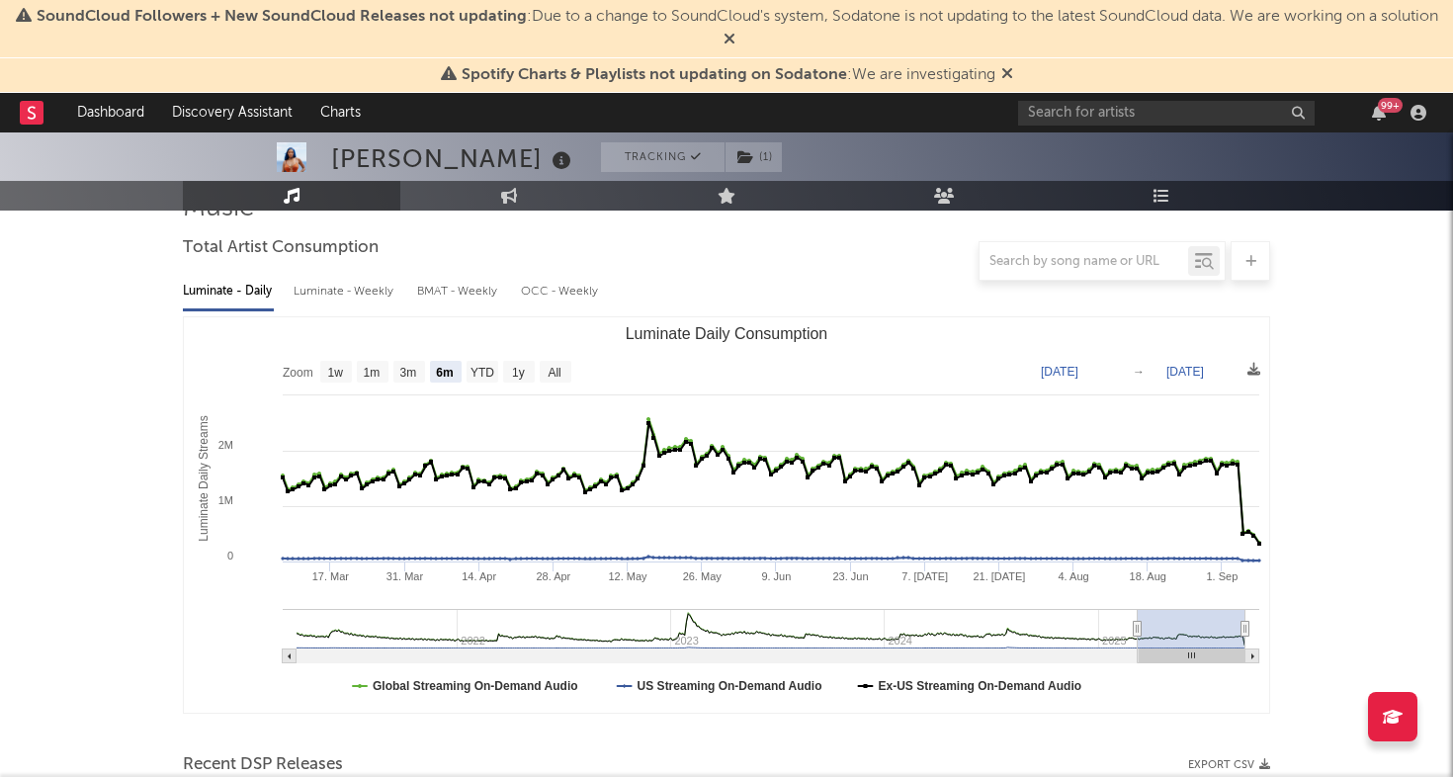
scroll to position [0, 0]
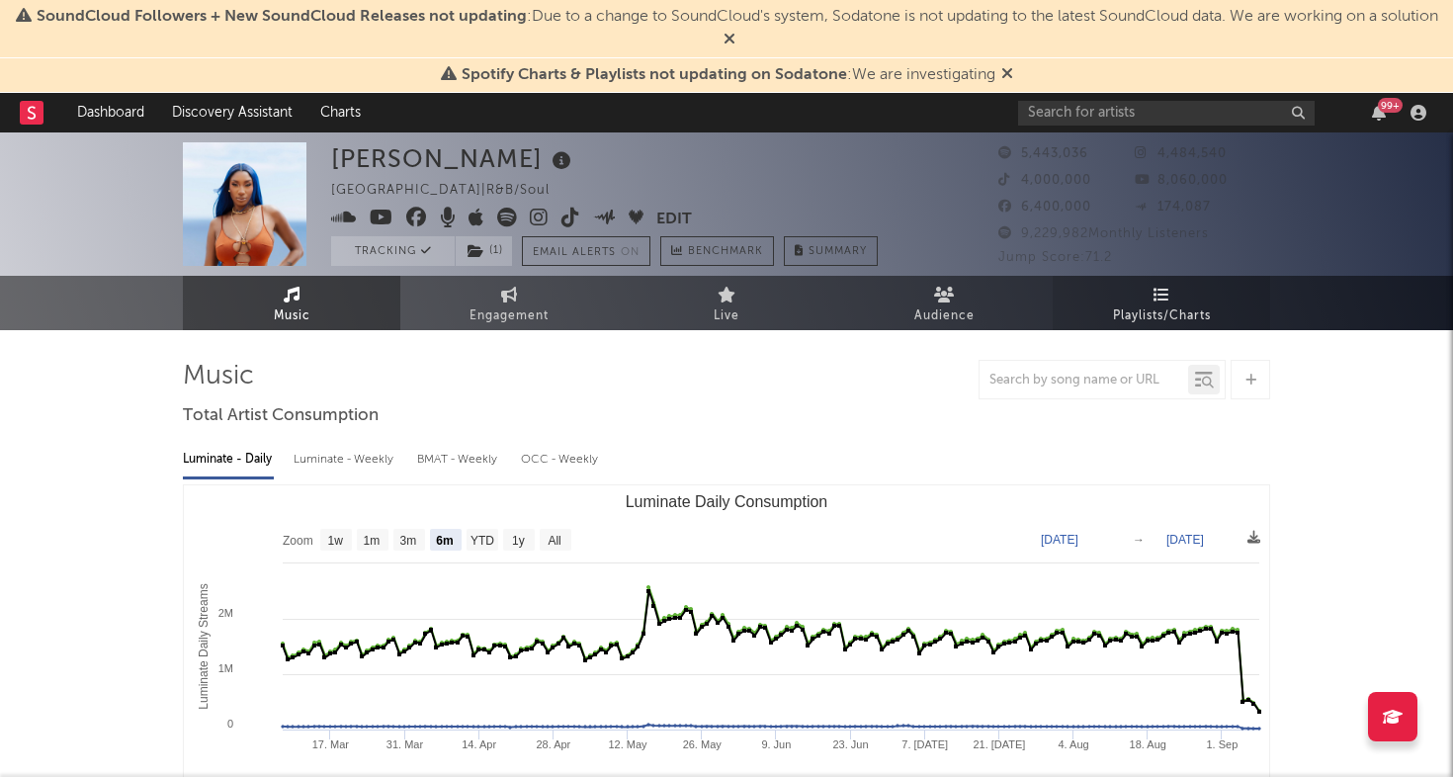
click at [1189, 294] on link "Playlists/Charts" at bounding box center [1160, 303] width 217 height 54
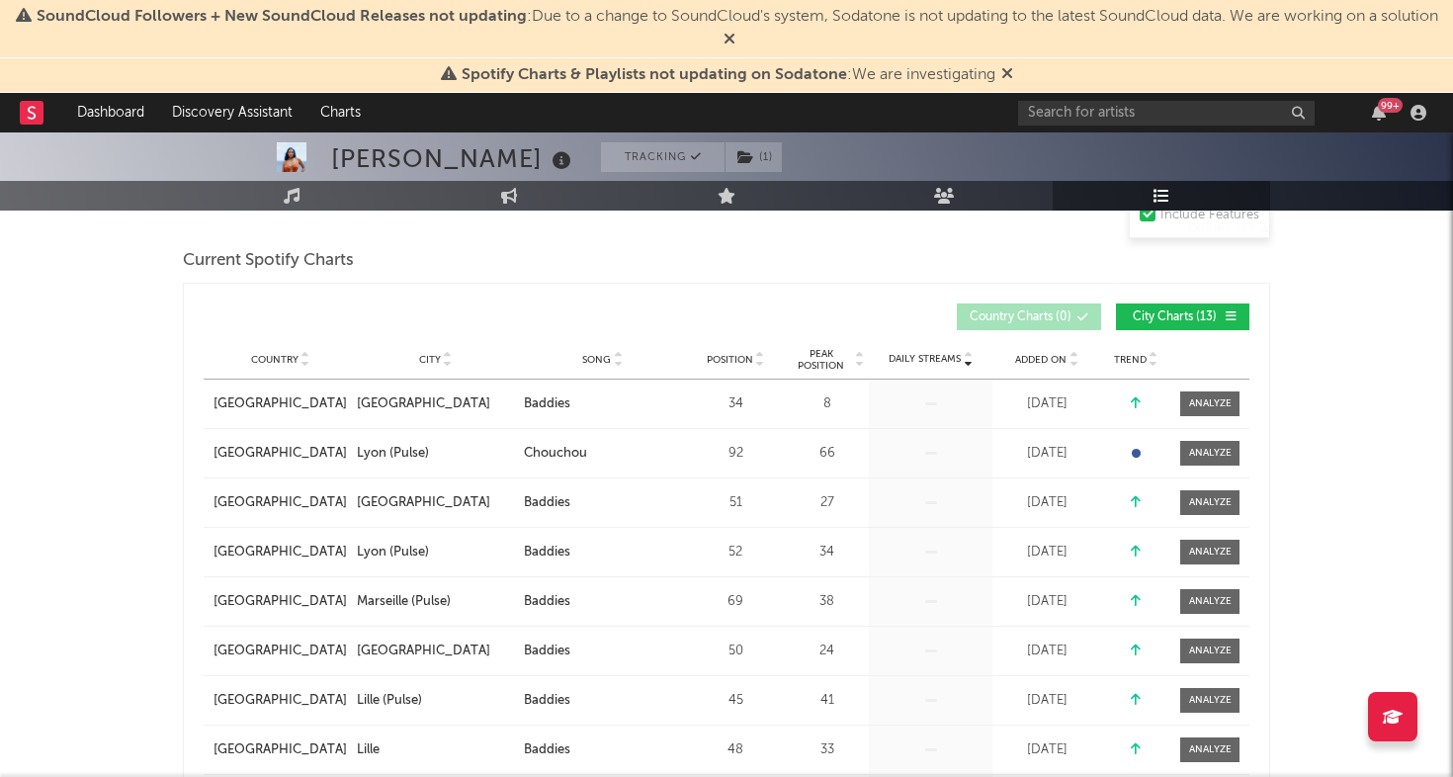
scroll to position [274, 0]
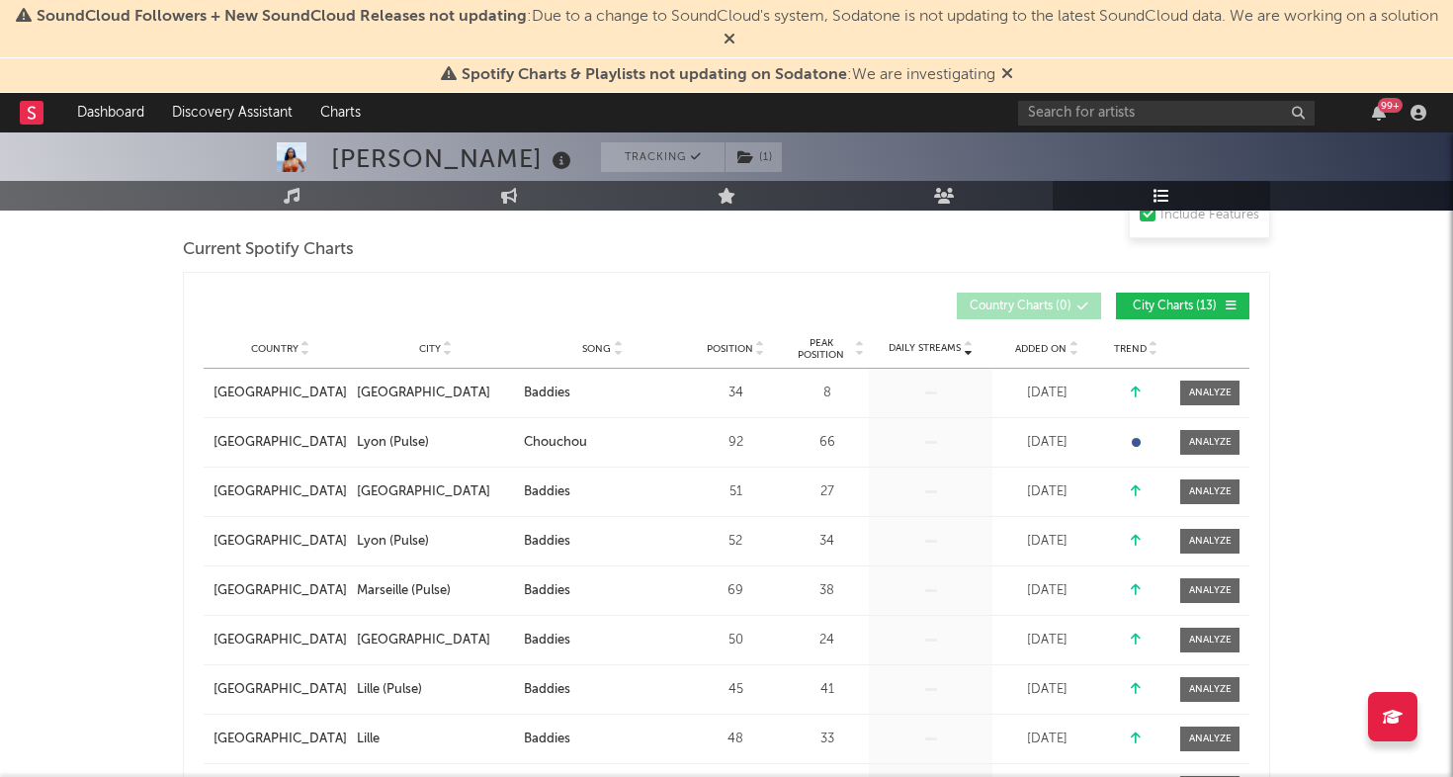
click at [1044, 357] on div "Country City Song Position Peak Position Estimated Daily Streams Playlist Follo…" at bounding box center [726, 349] width 1045 height 40
click at [1050, 344] on span "Added On" at bounding box center [1040, 349] width 51 height 12
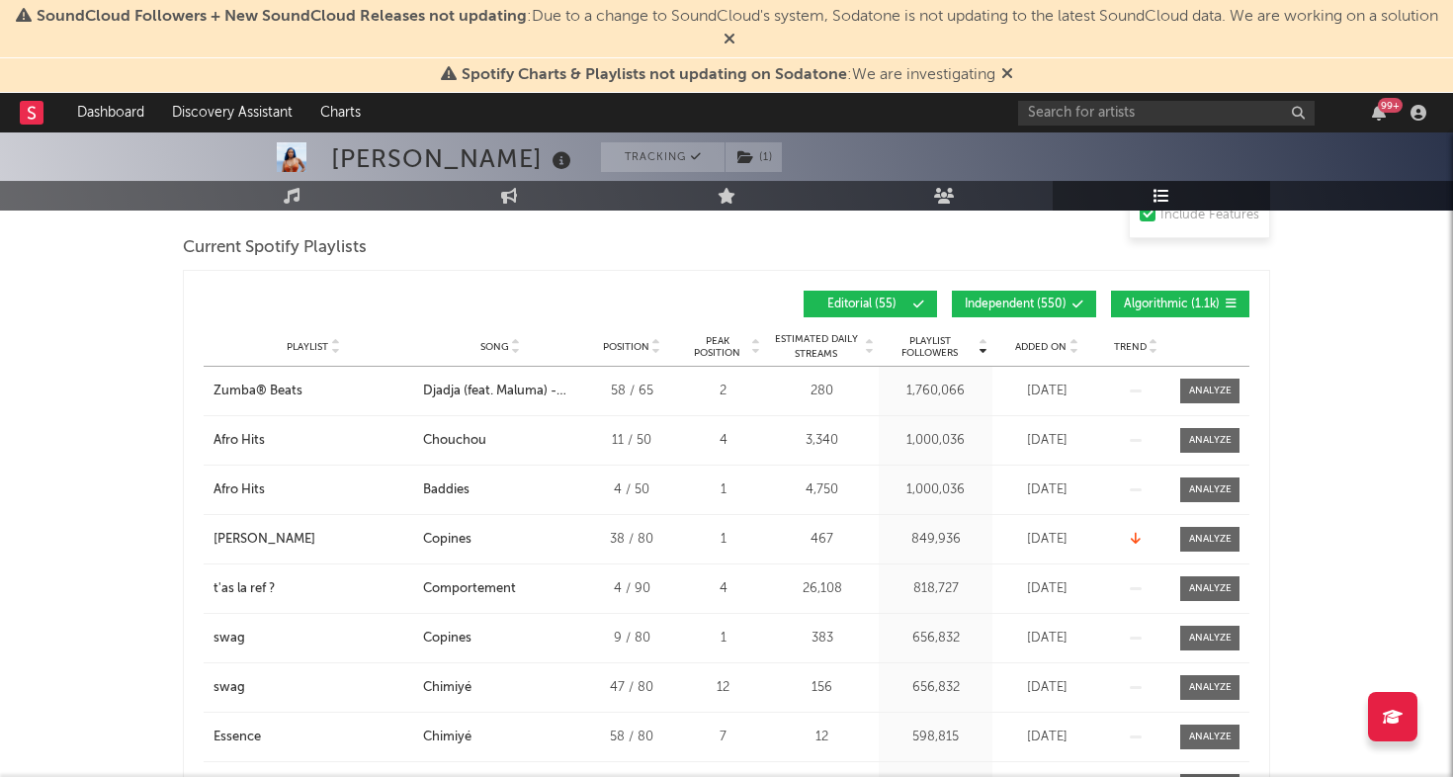
scroll to position [989, 0]
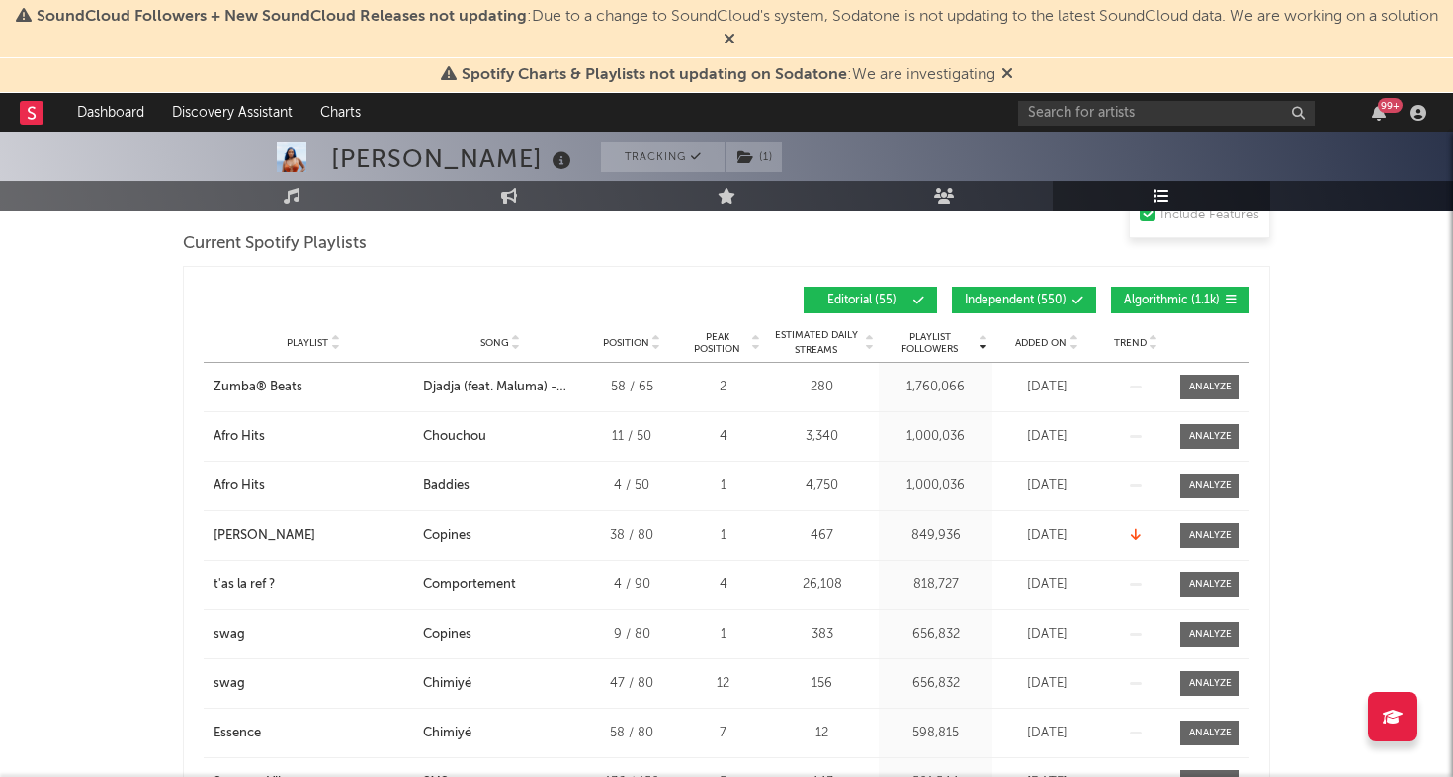
click at [1058, 342] on span "Added On" at bounding box center [1040, 343] width 51 height 12
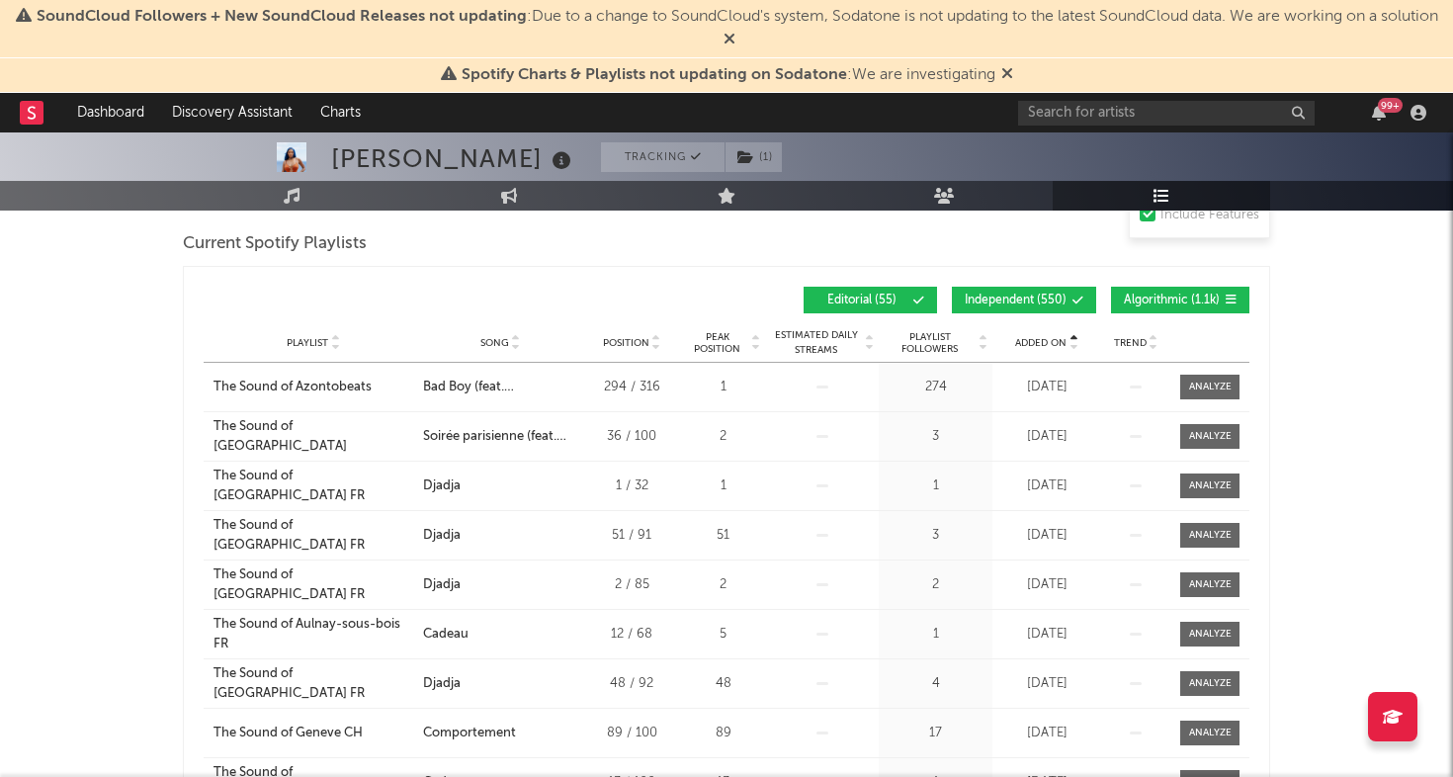
click at [1058, 342] on span "Added On" at bounding box center [1040, 343] width 51 height 12
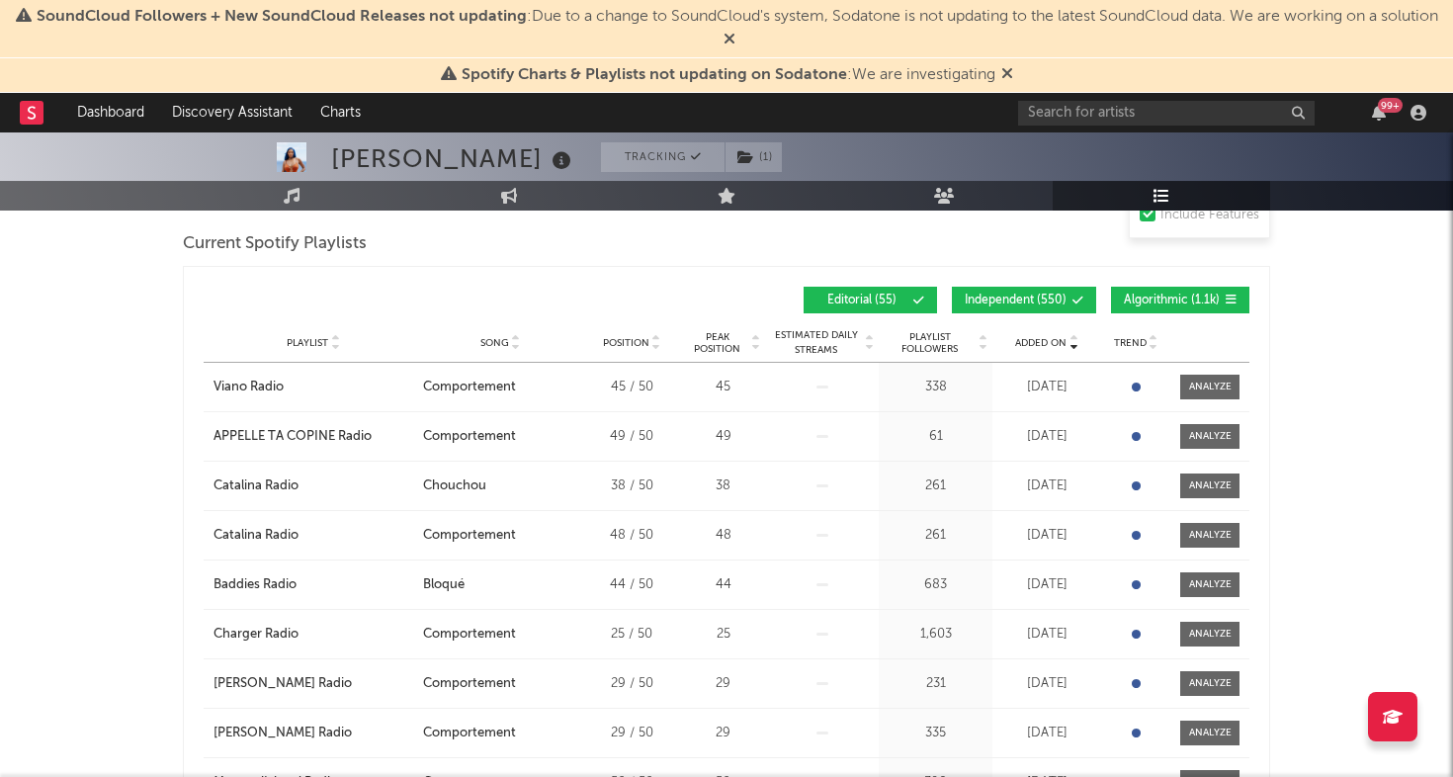
click at [984, 295] on span "Independent ( 550 )" at bounding box center [1015, 300] width 102 height 12
click at [1134, 301] on span "Algorithmic ( 1.1k )" at bounding box center [1172, 300] width 96 height 12
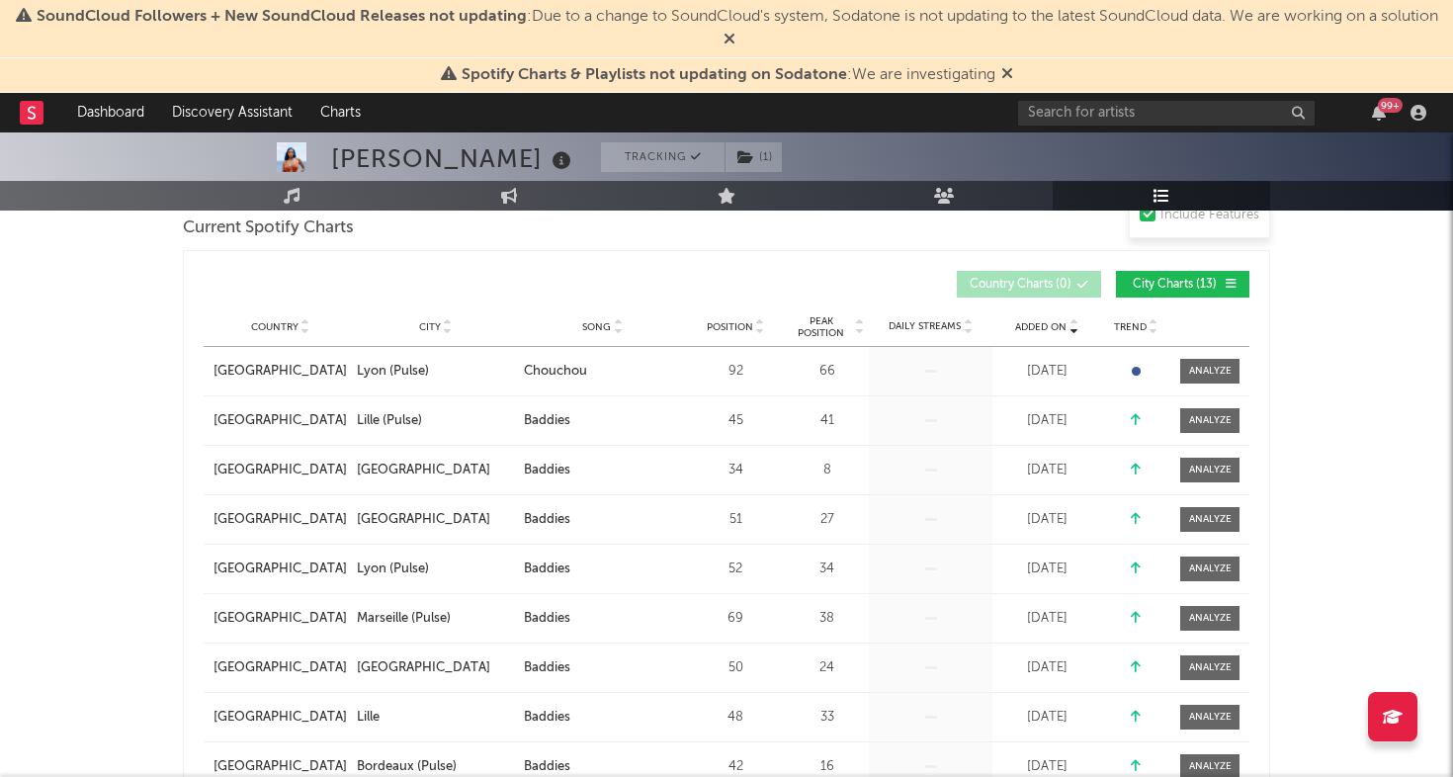
scroll to position [0, 0]
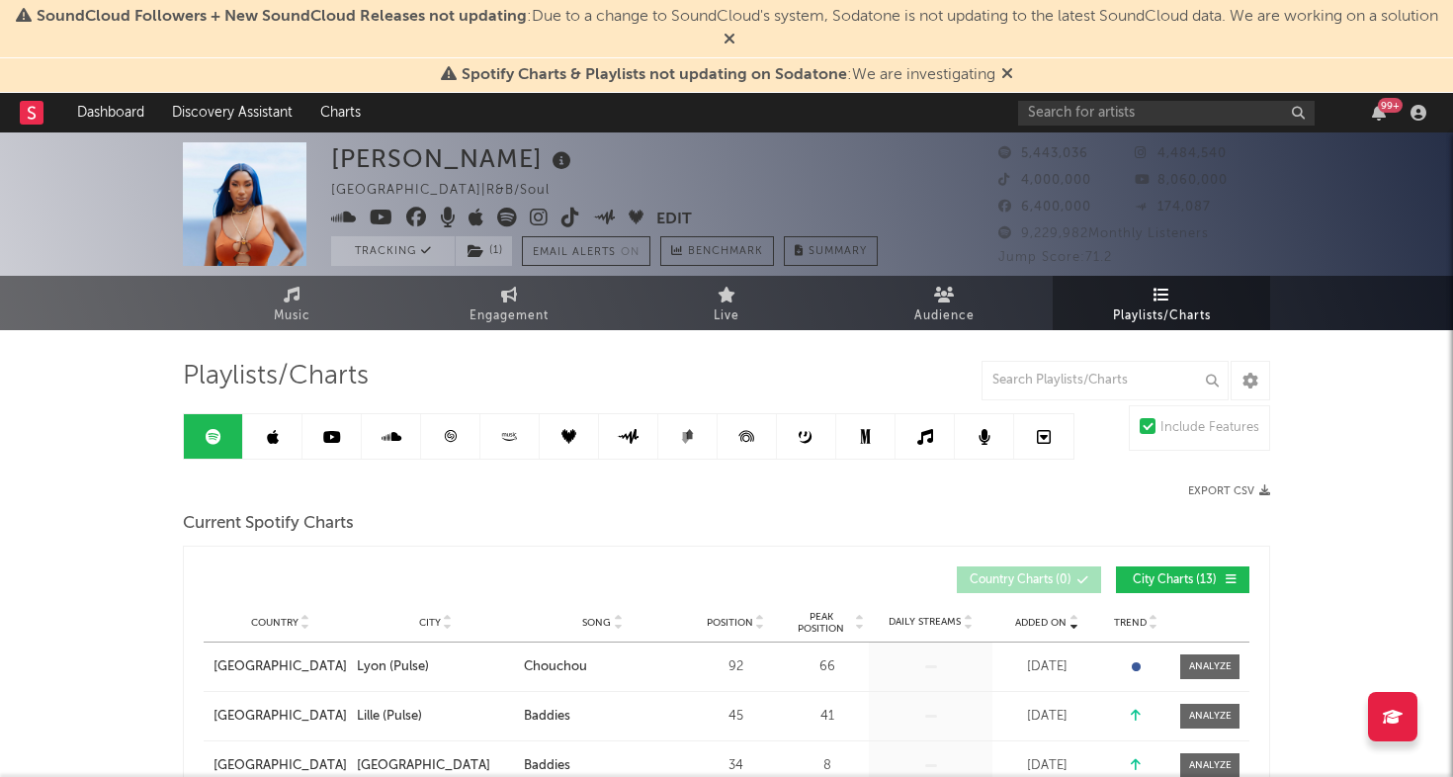
click at [281, 435] on link at bounding box center [272, 436] width 59 height 44
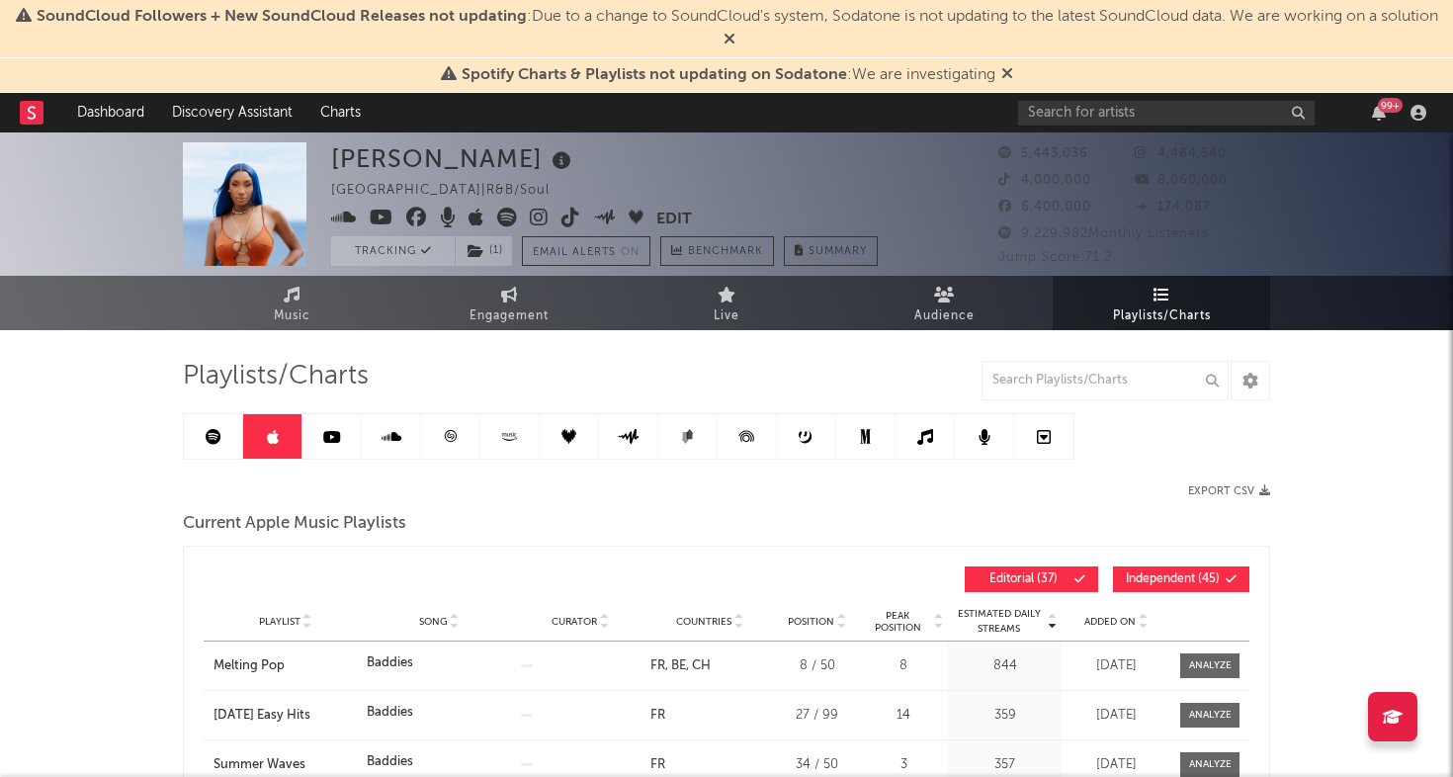
click at [1112, 620] on span "Added On" at bounding box center [1109, 622] width 51 height 12
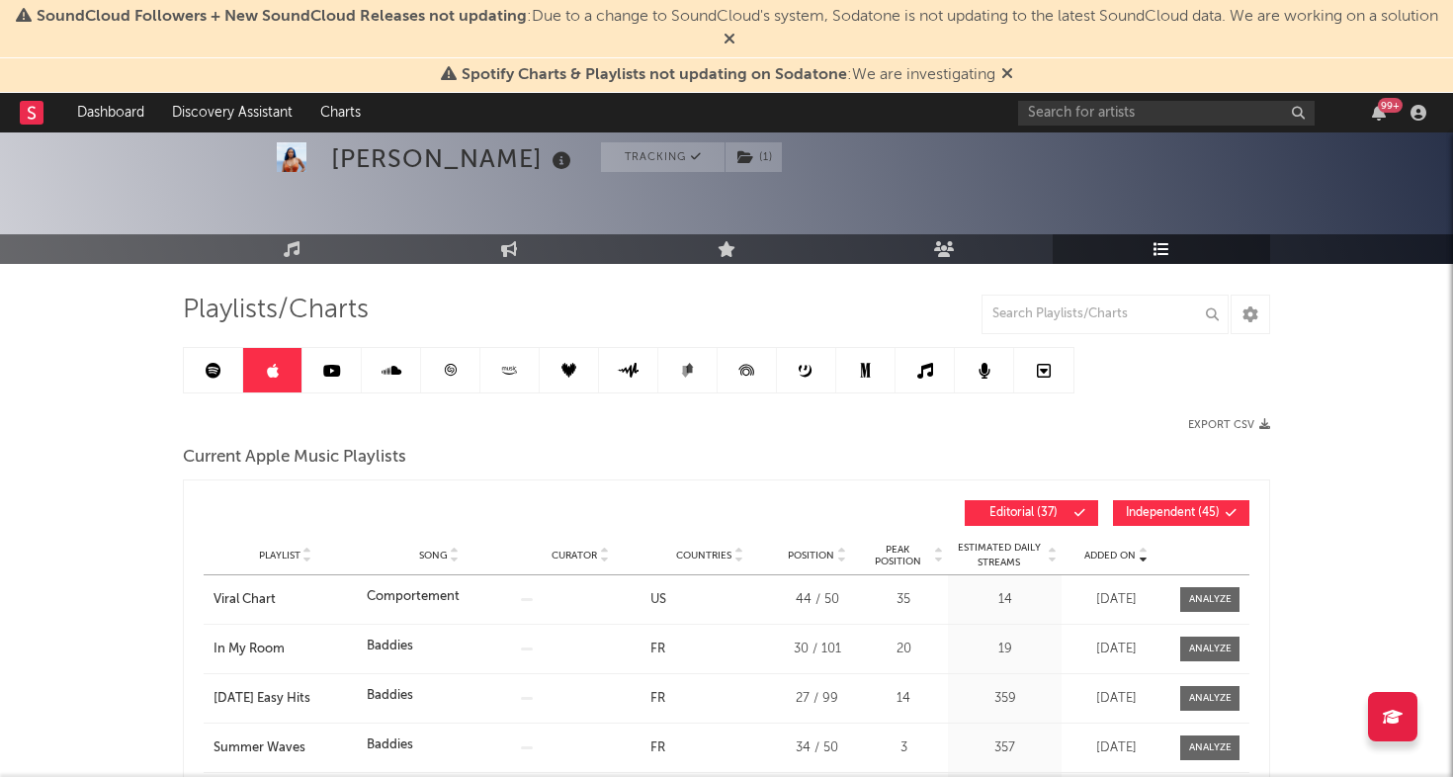
scroll to position [69, 0]
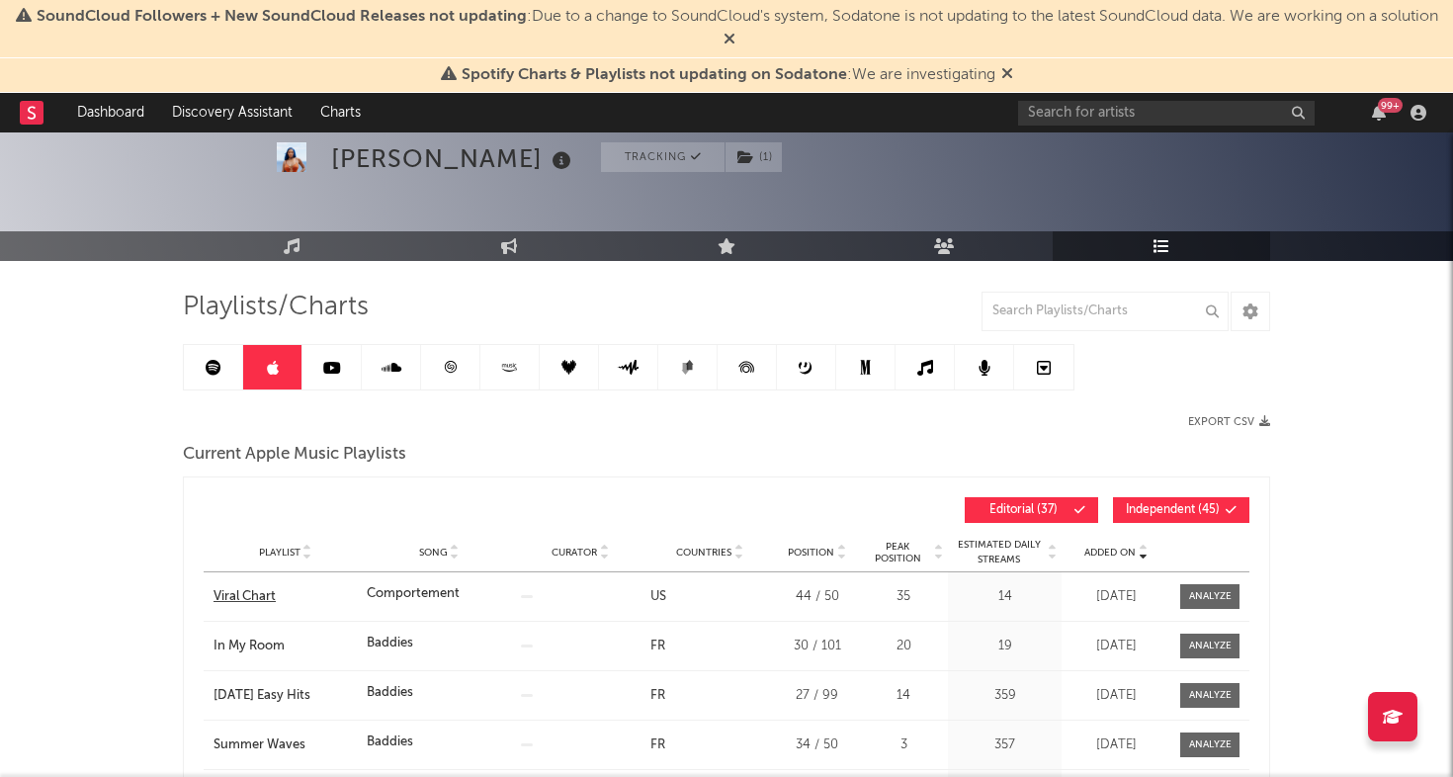
click at [240, 598] on div "Viral Chart" at bounding box center [284, 597] width 143 height 20
